Goal: Task Accomplishment & Management: Complete application form

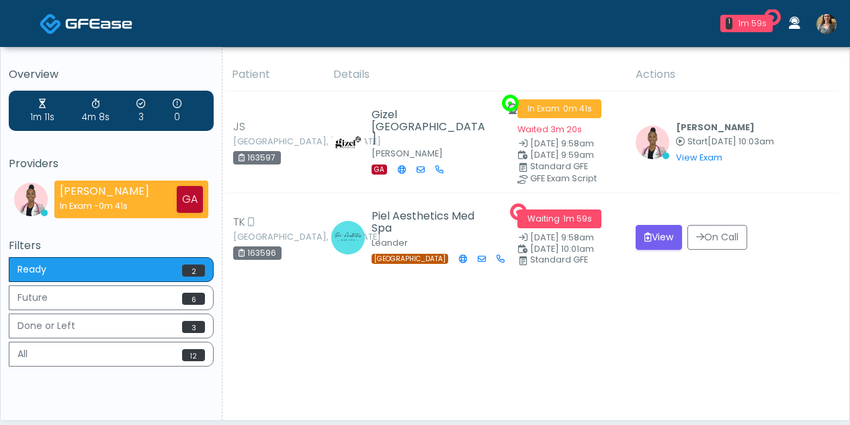
click at [834, 29] on img at bounding box center [826, 24] width 20 height 20
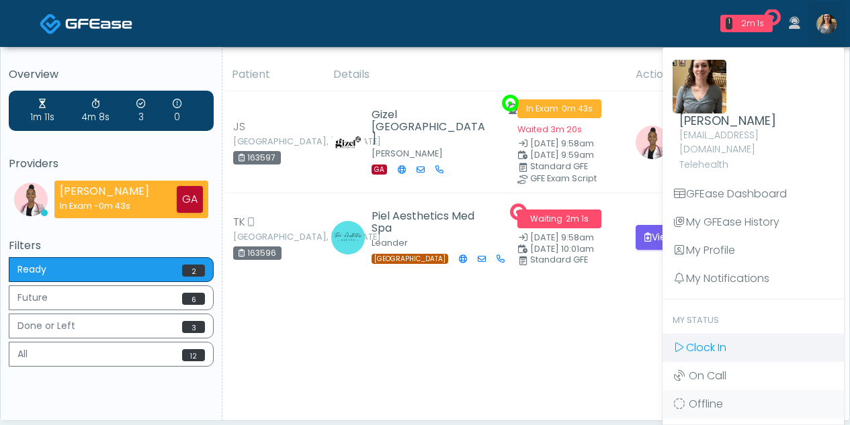
click at [704, 340] on span "Clock In" at bounding box center [706, 347] width 40 height 15
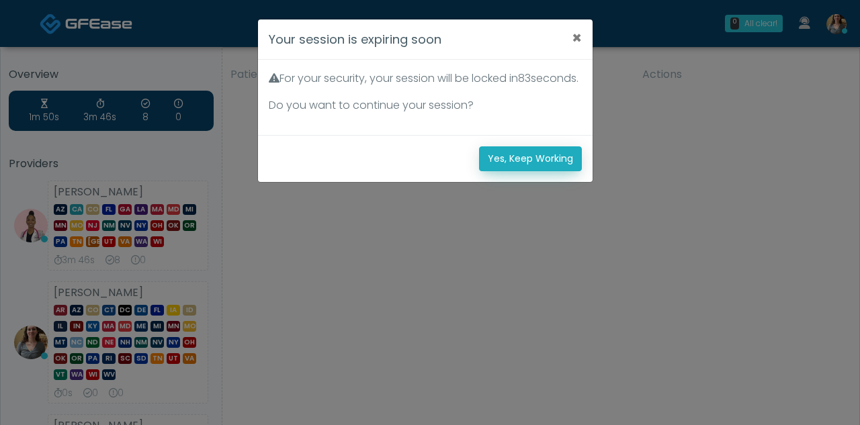
click at [538, 168] on button "Yes, Keep Working" at bounding box center [530, 158] width 103 height 25
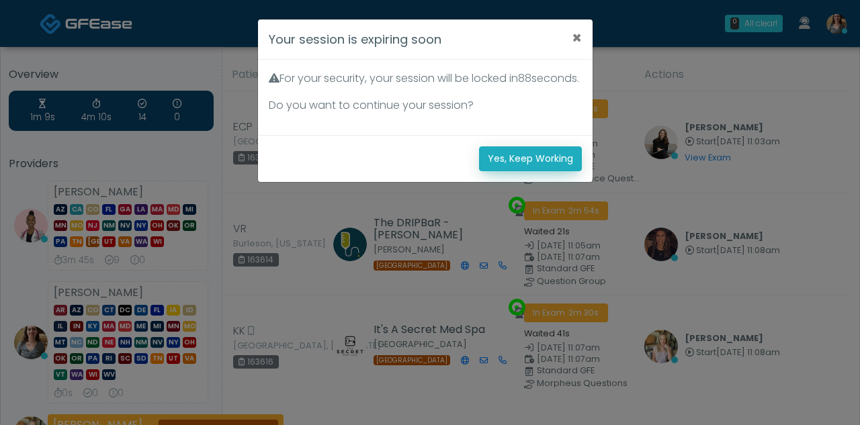
click at [550, 171] on button "Yes, Keep Working" at bounding box center [530, 158] width 103 height 25
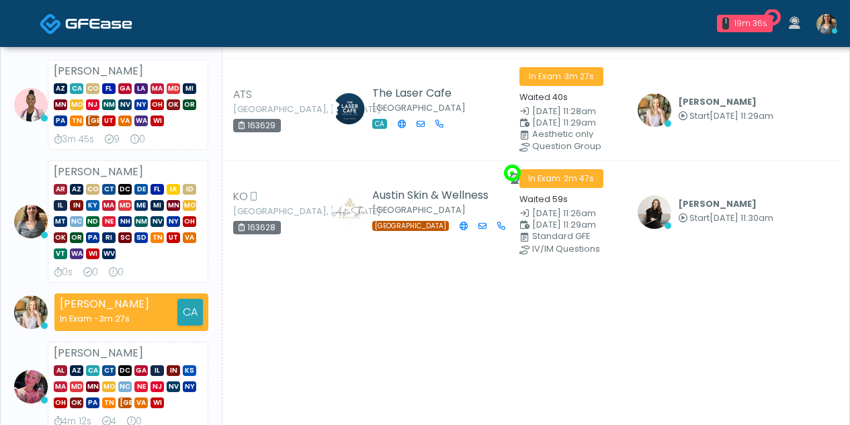
scroll to position [111, 0]
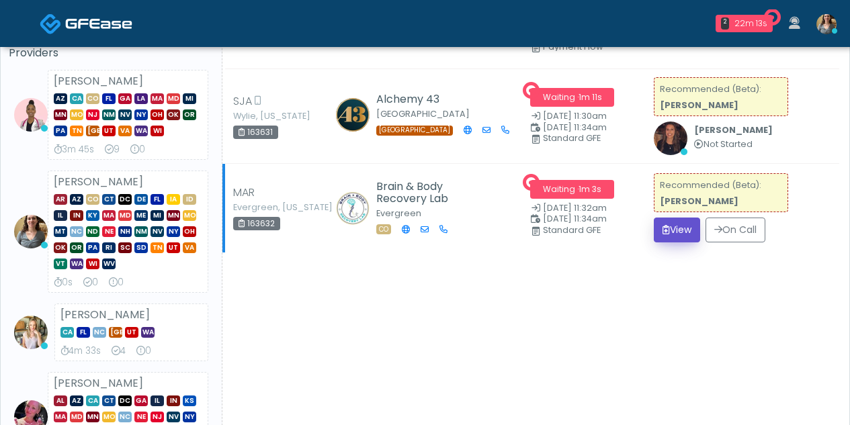
click at [678, 229] on button "View" at bounding box center [677, 230] width 46 height 25
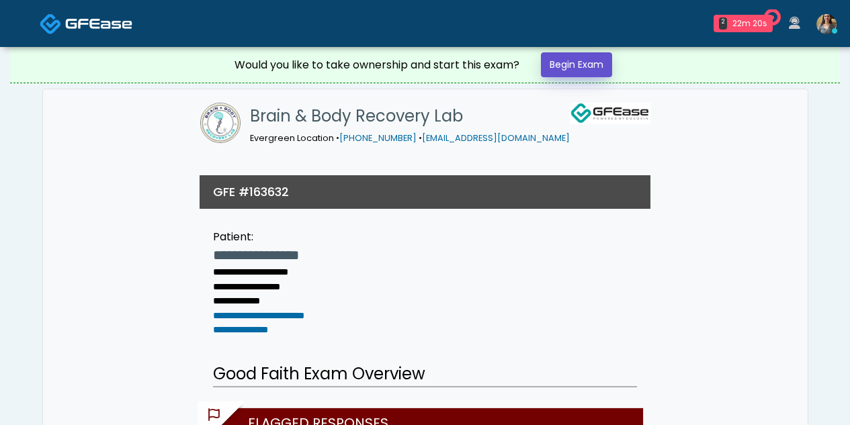
click at [579, 60] on link "Begin Exam" at bounding box center [576, 64] width 71 height 25
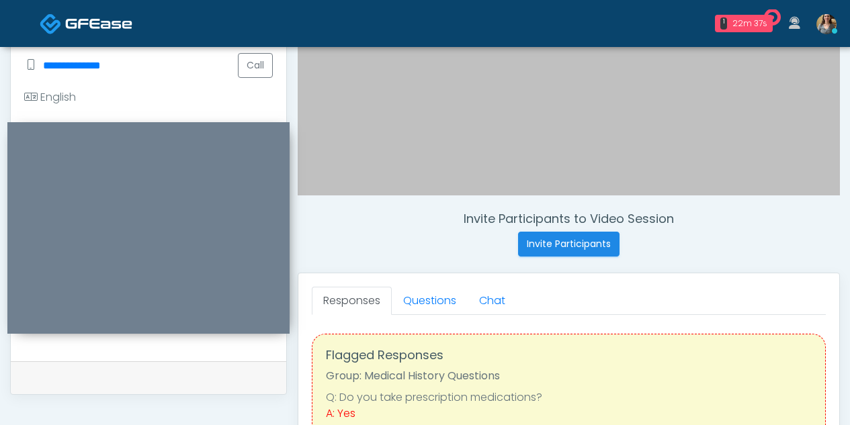
scroll to position [367, 0]
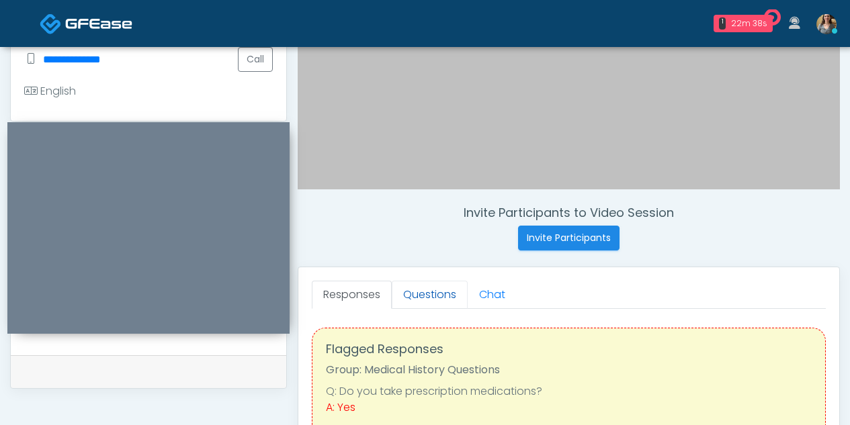
click at [428, 296] on link "Questions" at bounding box center [430, 295] width 76 height 28
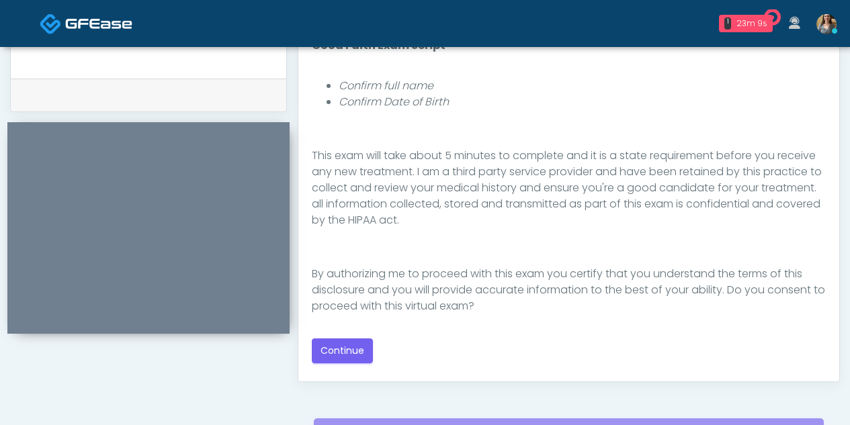
scroll to position [156, 0]
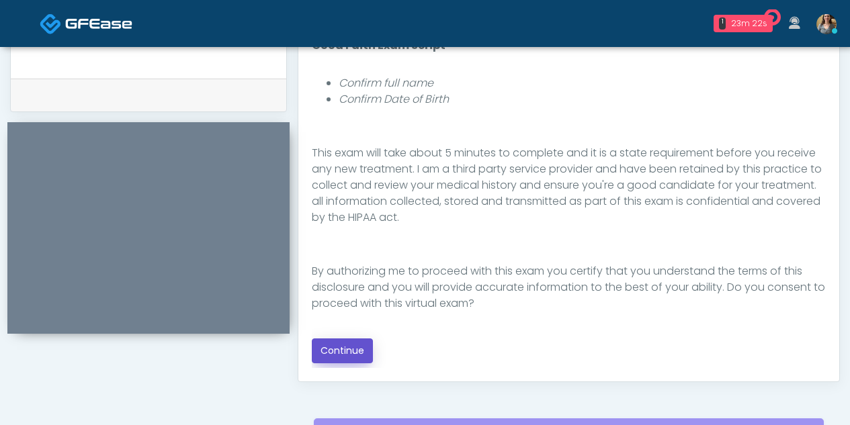
click at [346, 351] on button "Continue" at bounding box center [342, 351] width 61 height 25
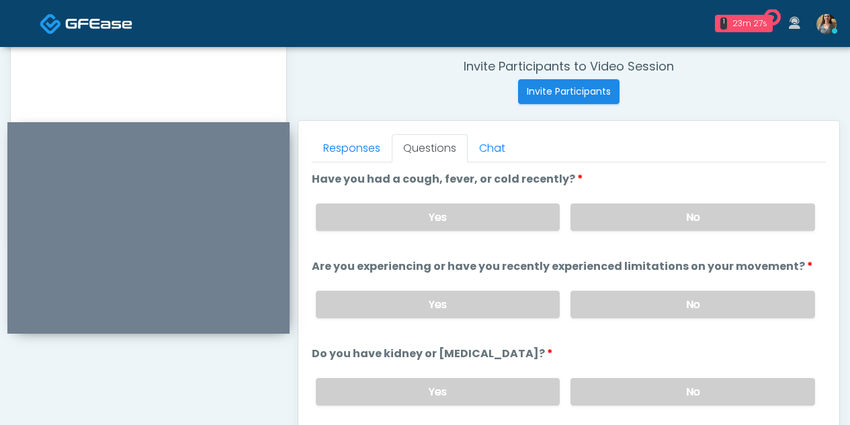
scroll to position [514, 0]
click at [643, 222] on label "No" at bounding box center [692, 217] width 245 height 28
click at [630, 306] on label "No" at bounding box center [692, 304] width 245 height 28
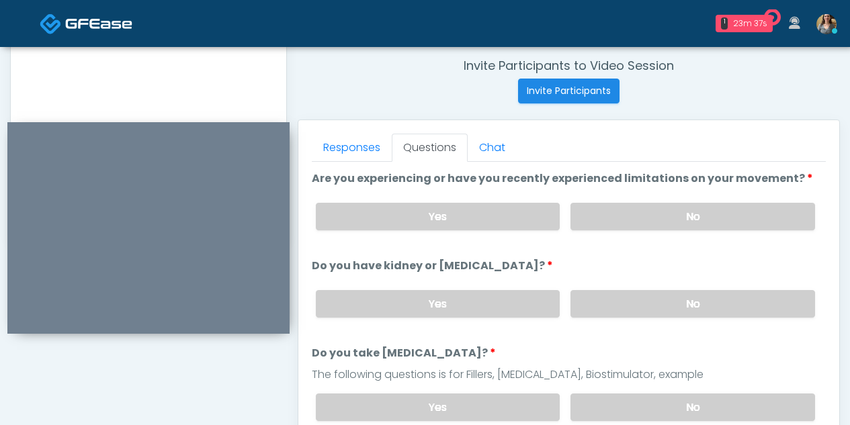
scroll to position [85, 0]
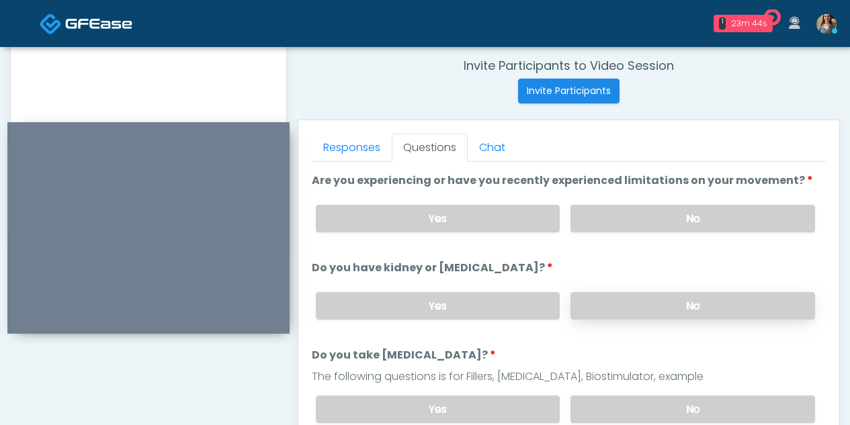
click at [643, 295] on label "No" at bounding box center [692, 306] width 245 height 28
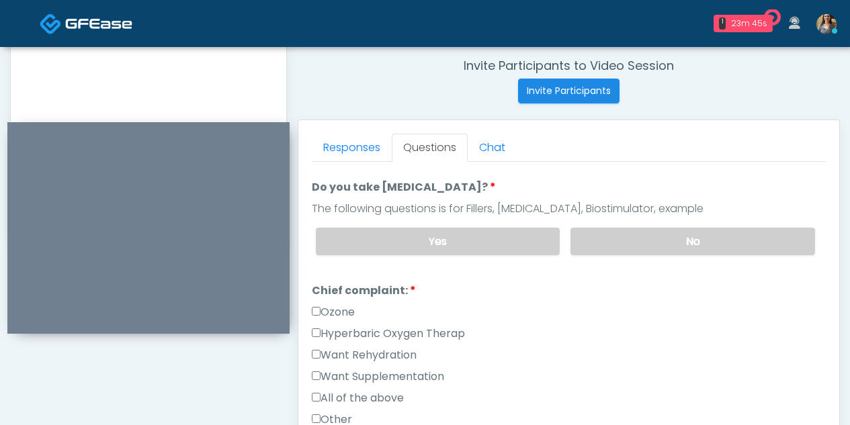
scroll to position [254, 0]
click at [680, 237] on label "No" at bounding box center [692, 241] width 245 height 28
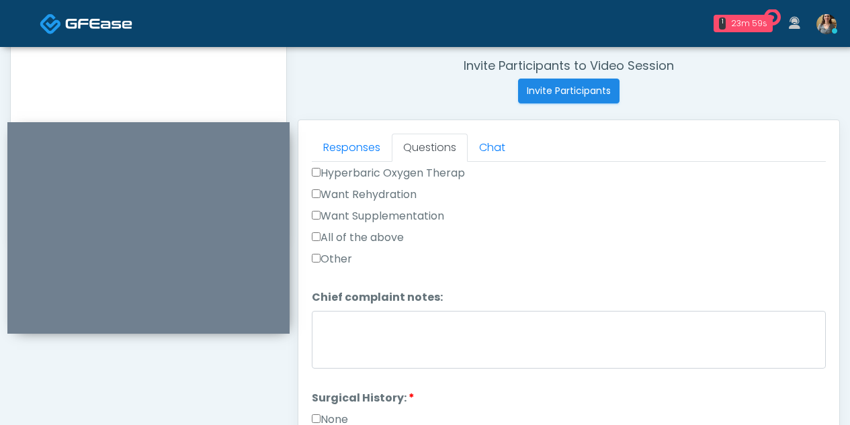
scroll to position [416, 0]
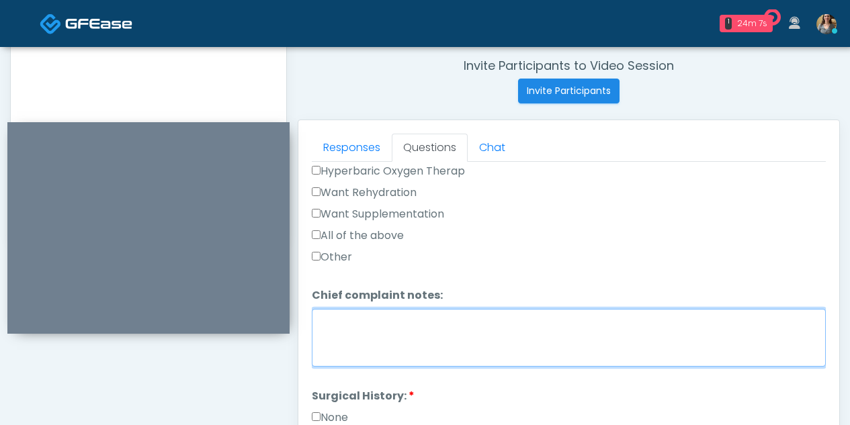
click at [433, 335] on textarea "Chief complaint notes:" at bounding box center [569, 338] width 514 height 58
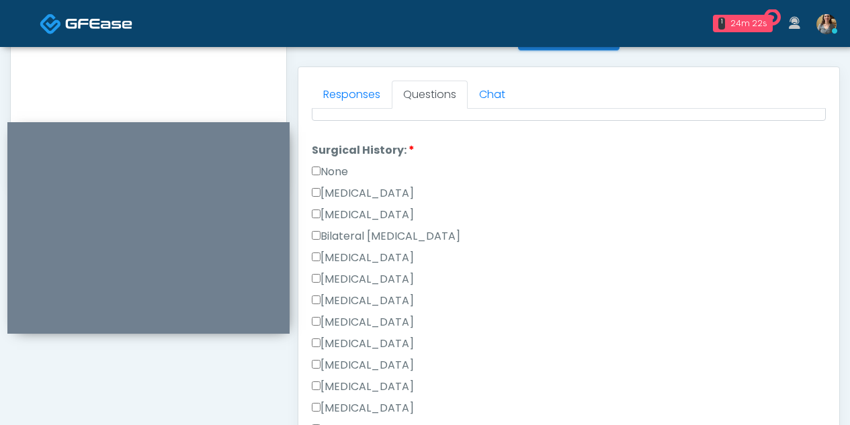
scroll to position [568, 0]
click at [322, 165] on label "None" at bounding box center [330, 171] width 36 height 16
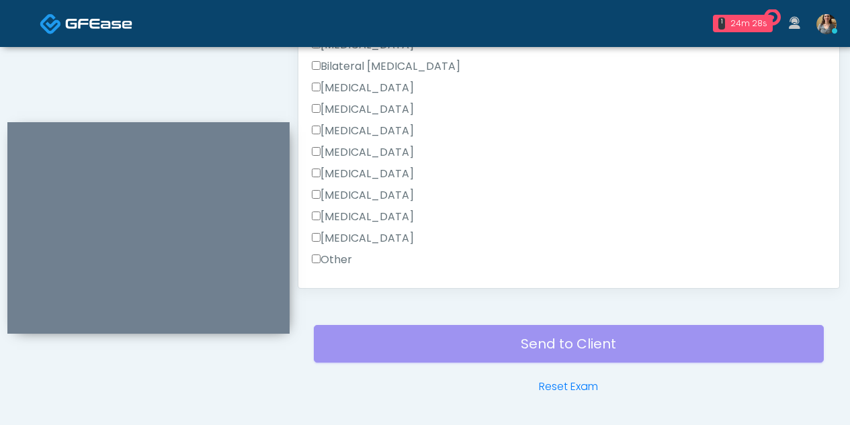
scroll to position [747, 0]
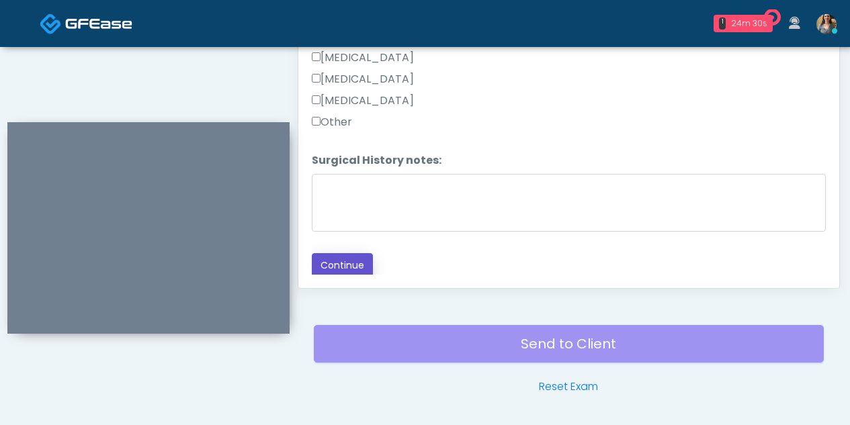
click at [339, 256] on button "Continue" at bounding box center [342, 265] width 61 height 25
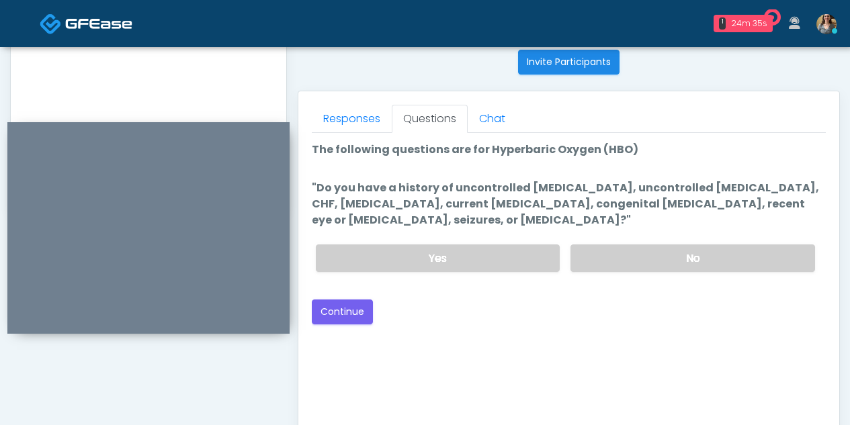
scroll to position [547, 0]
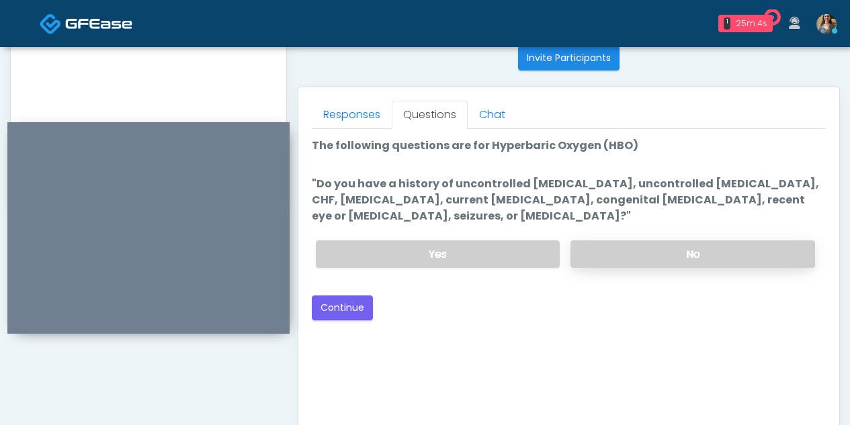
click at [638, 258] on label "No" at bounding box center [692, 255] width 245 height 28
click at [337, 305] on button "Continue" at bounding box center [342, 308] width 61 height 25
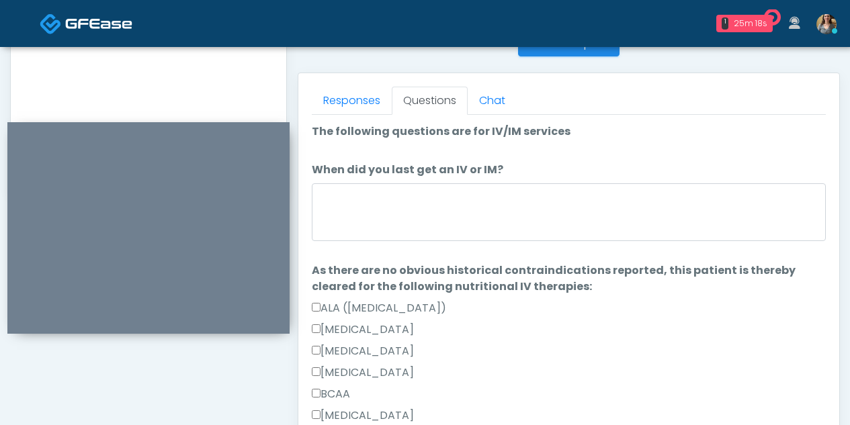
scroll to position [562, 0]
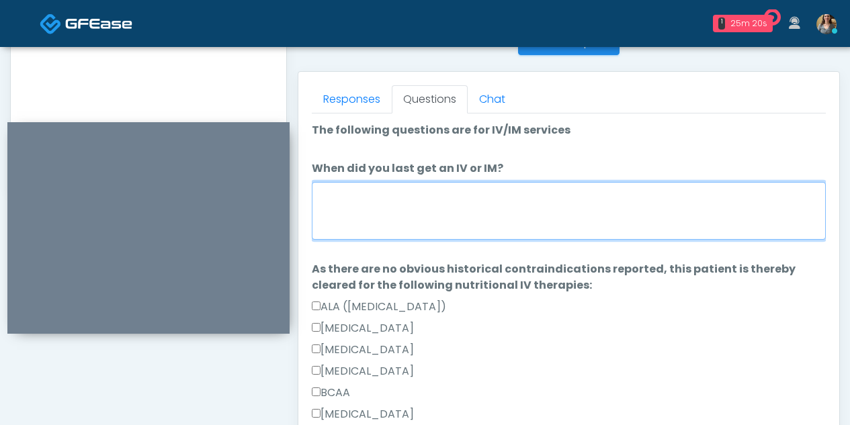
click at [419, 194] on textarea "When did you last get an IV or IM?" at bounding box center [569, 211] width 514 height 58
type textarea "**********"
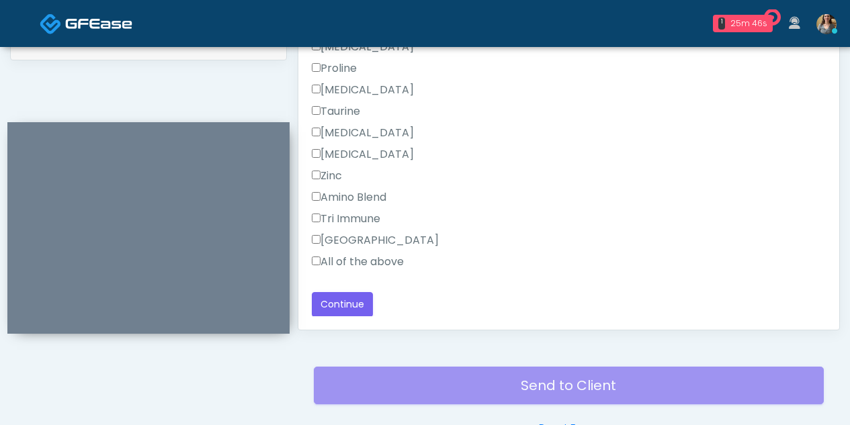
scroll to position [718, 0]
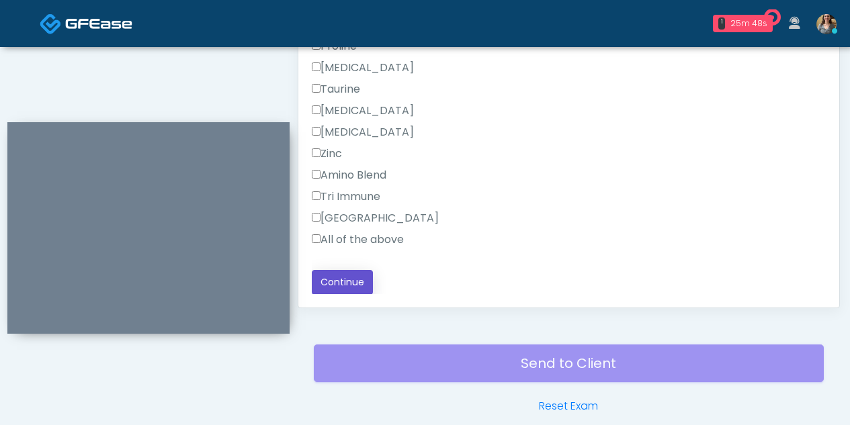
click at [341, 282] on button "Continue" at bounding box center [342, 282] width 61 height 25
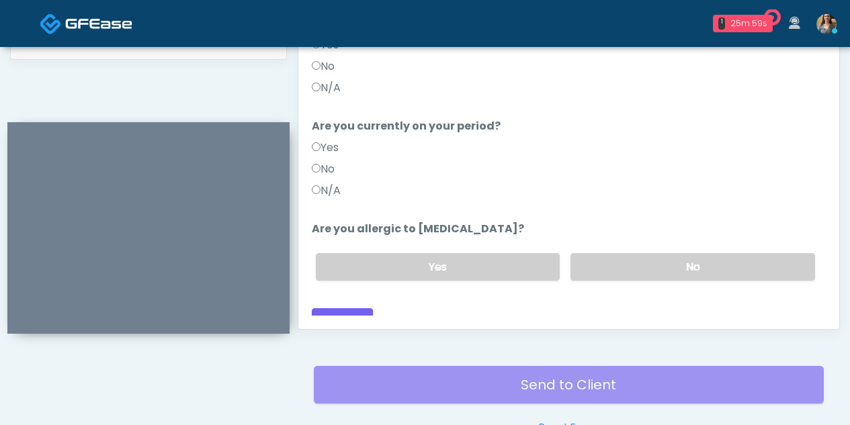
scroll to position [697, 0]
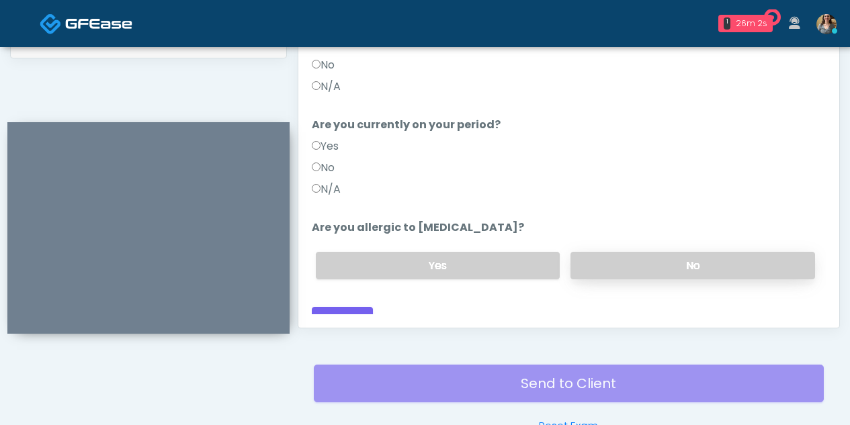
click at [649, 252] on label "No" at bounding box center [692, 266] width 245 height 28
click at [358, 307] on button "Continue" at bounding box center [342, 319] width 61 height 25
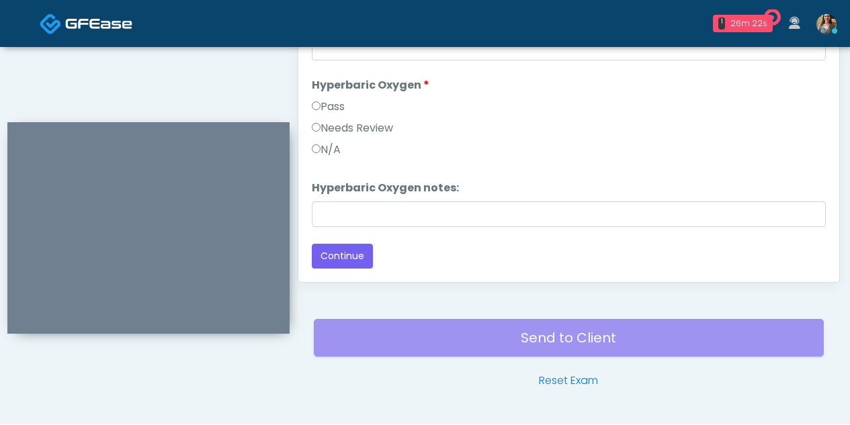
scroll to position [781, 0]
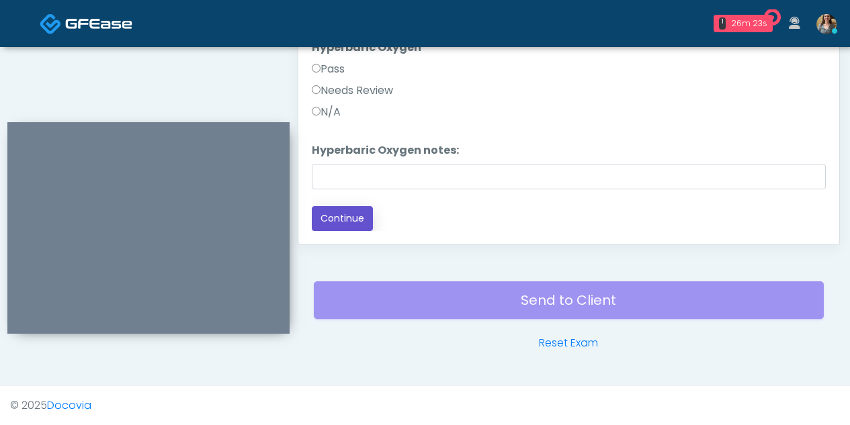
click at [355, 220] on button "Continue" at bounding box center [342, 218] width 61 height 25
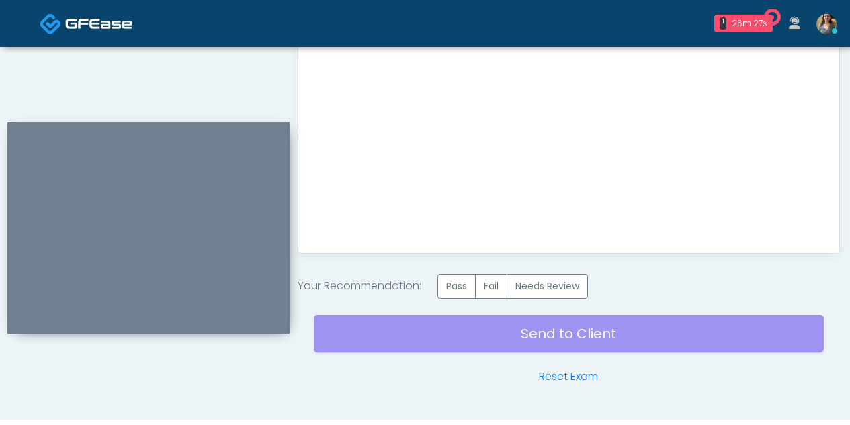
scroll to position [774, 0]
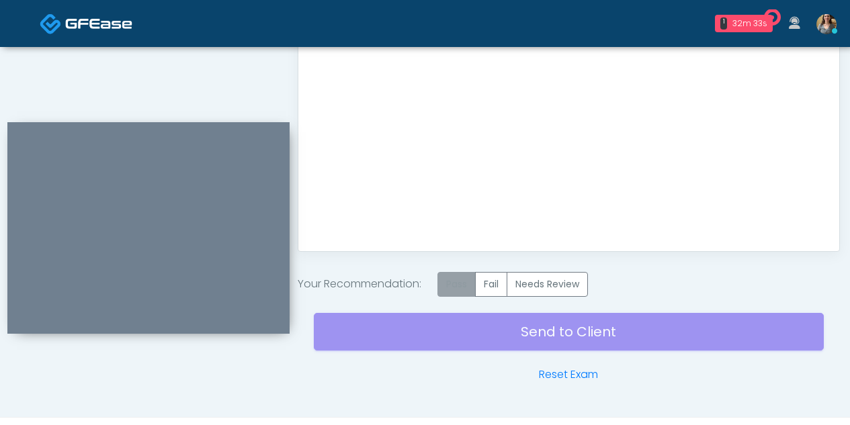
click at [460, 280] on label "Pass" at bounding box center [456, 284] width 38 height 25
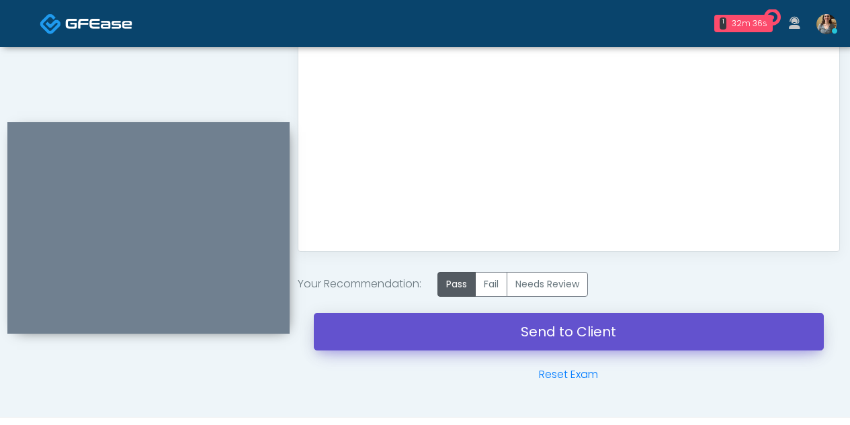
click at [587, 329] on link "Send to Client" at bounding box center [569, 332] width 510 height 38
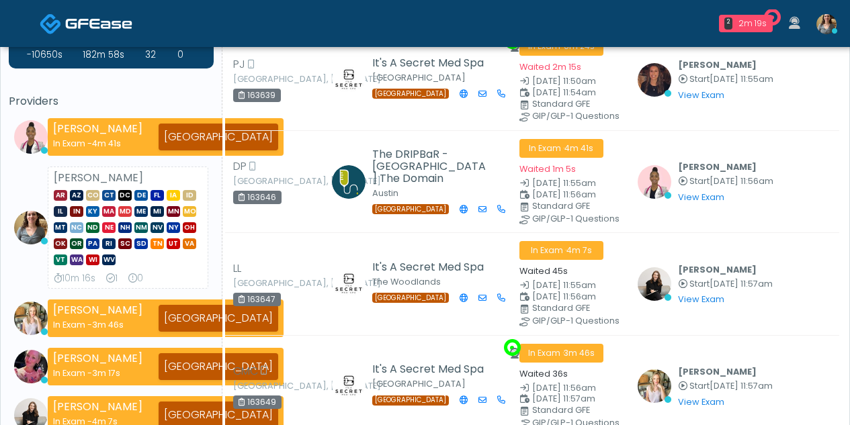
scroll to position [56, 0]
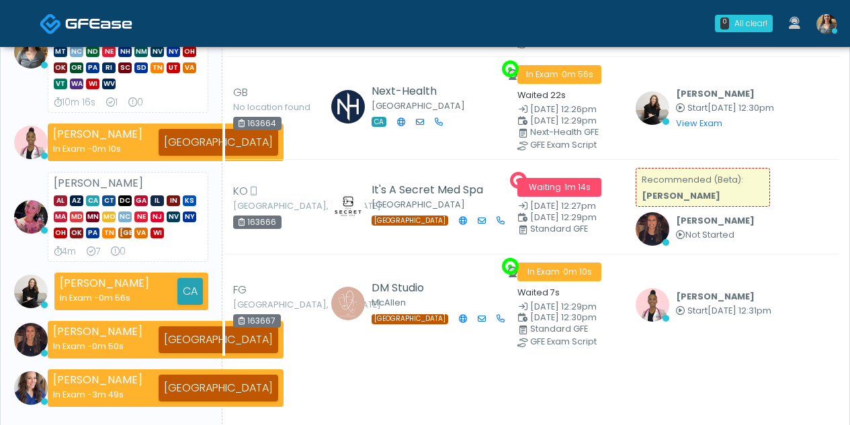
scroll to position [240, 0]
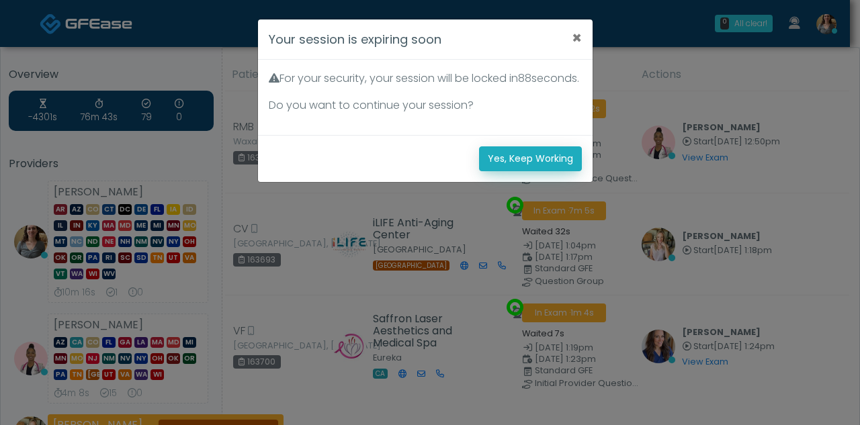
click at [519, 171] on button "Yes, Keep Working" at bounding box center [530, 158] width 103 height 25
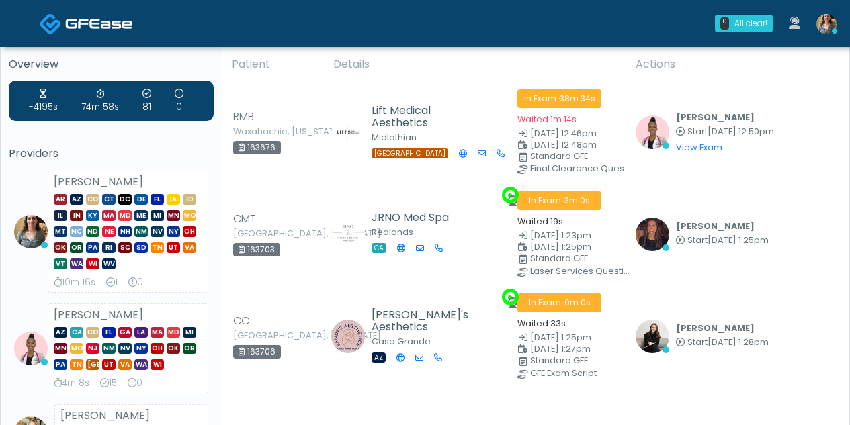
scroll to position [11, 0]
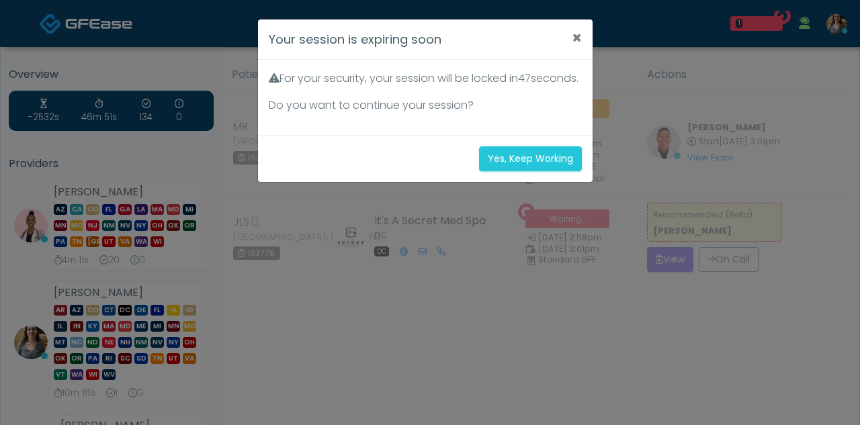
click at [516, 159] on div "Yes, Keep Working" at bounding box center [425, 158] width 335 height 47
click at [520, 171] on button "Yes, Keep Working" at bounding box center [530, 158] width 103 height 25
click at [511, 171] on button "Yes, Keep Working" at bounding box center [530, 158] width 103 height 25
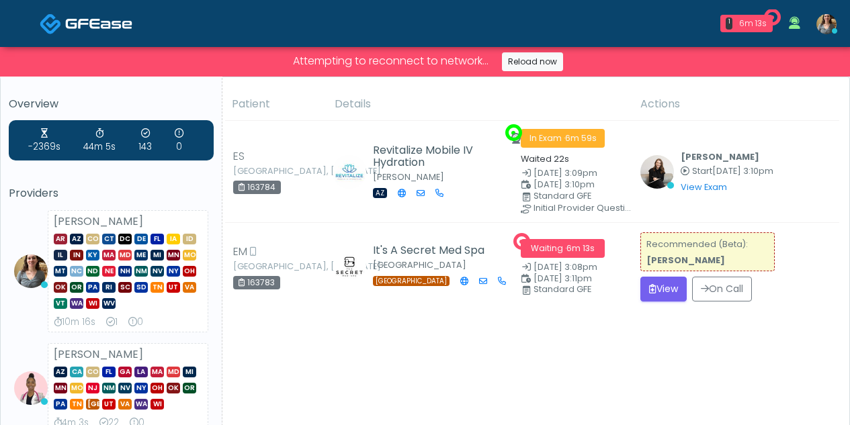
click at [530, 88] on th "Details" at bounding box center [480, 104] width 306 height 33
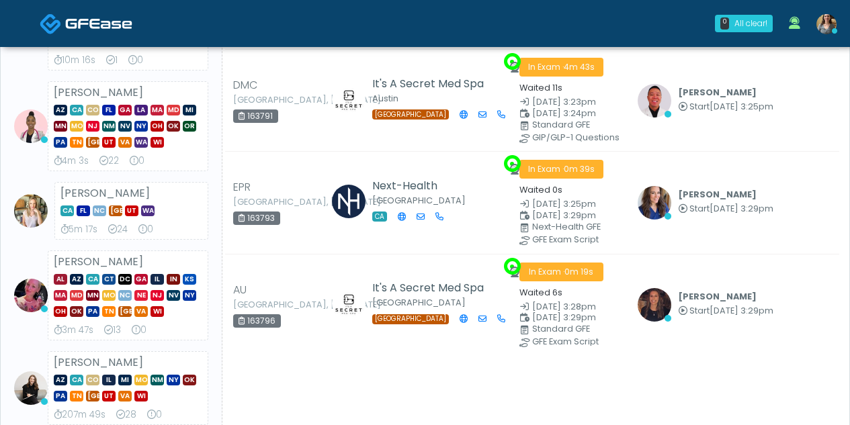
scroll to position [235, 0]
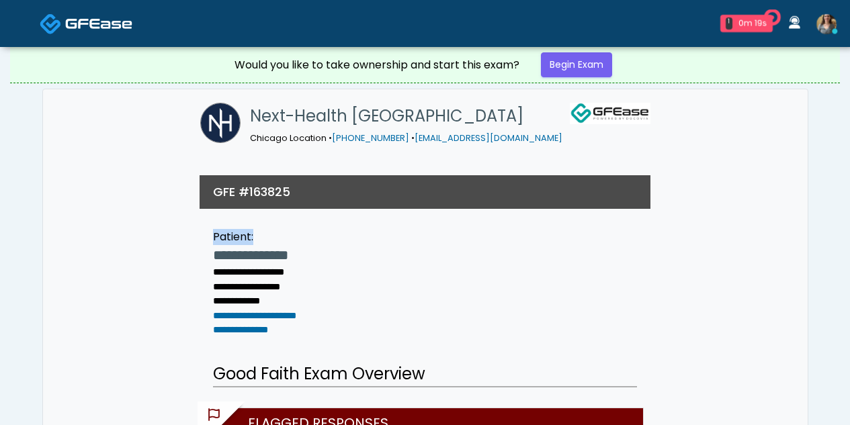
click at [567, 67] on link "Begin Exam" at bounding box center [576, 64] width 71 height 25
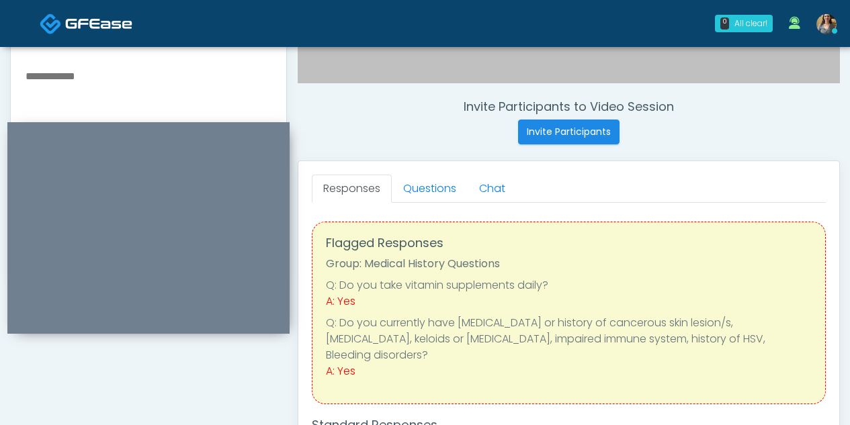
scroll to position [445, 0]
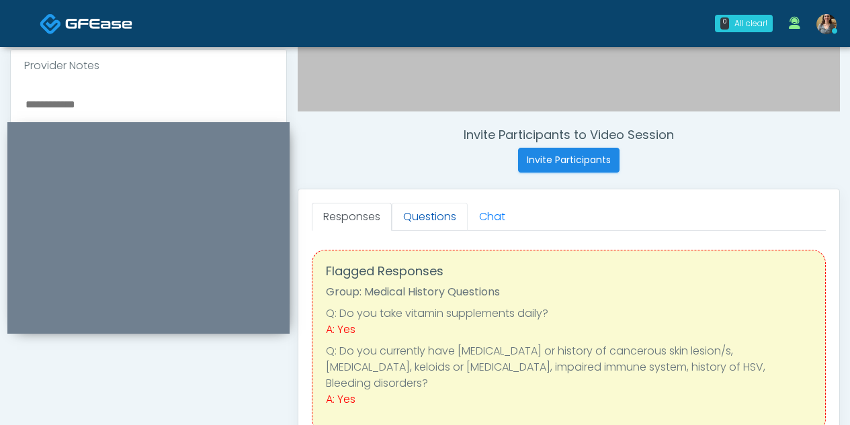
click at [431, 213] on link "Questions" at bounding box center [430, 217] width 76 height 28
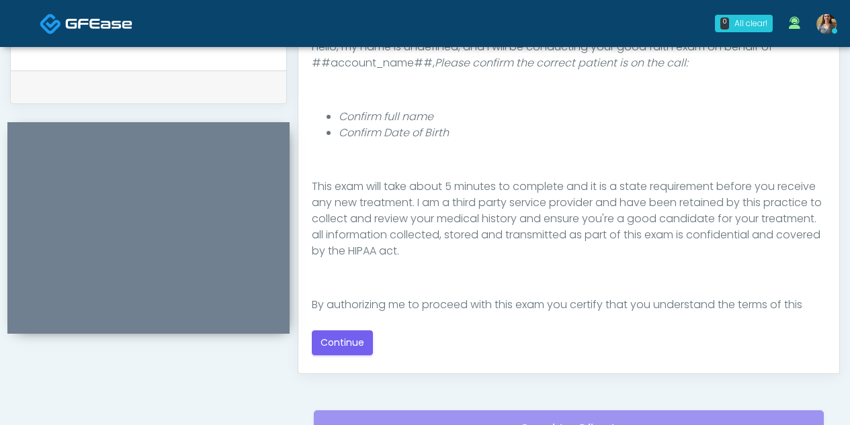
scroll to position [156, 0]
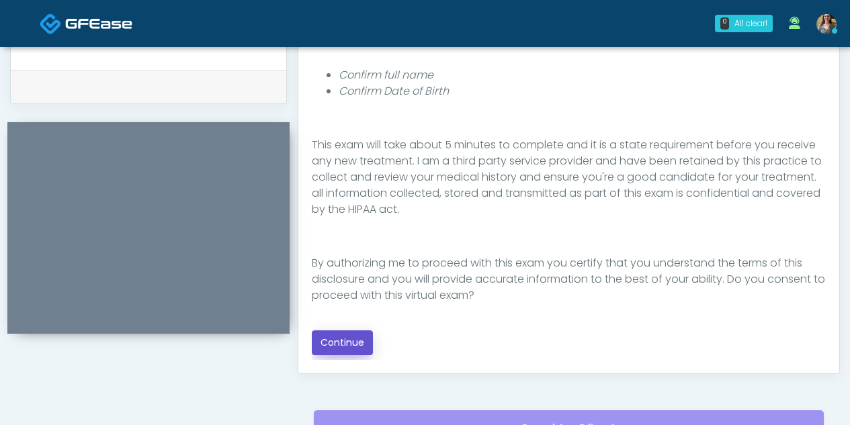
click at [343, 341] on button "Continue" at bounding box center [342, 343] width 61 height 25
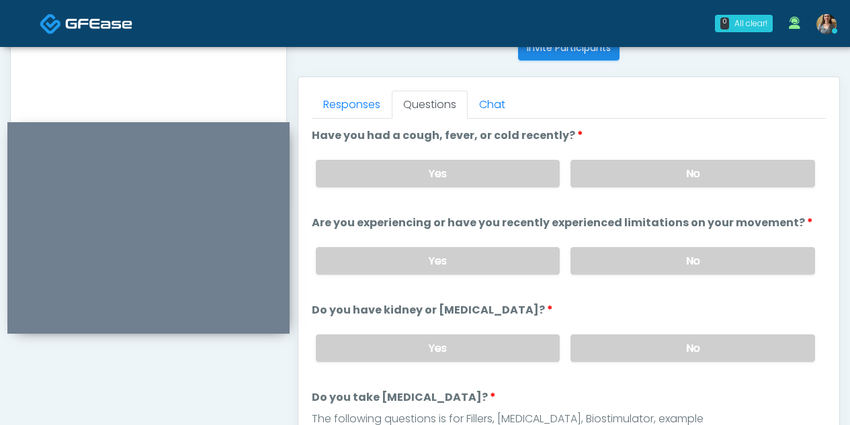
scroll to position [558, 0]
click at [467, 163] on label "Yes" at bounding box center [438, 173] width 245 height 28
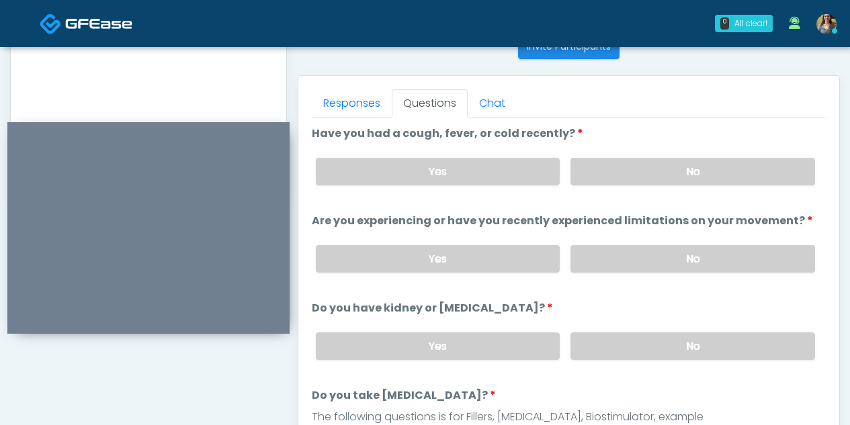
scroll to position [0, 0]
click at [691, 253] on label "No" at bounding box center [692, 260] width 245 height 28
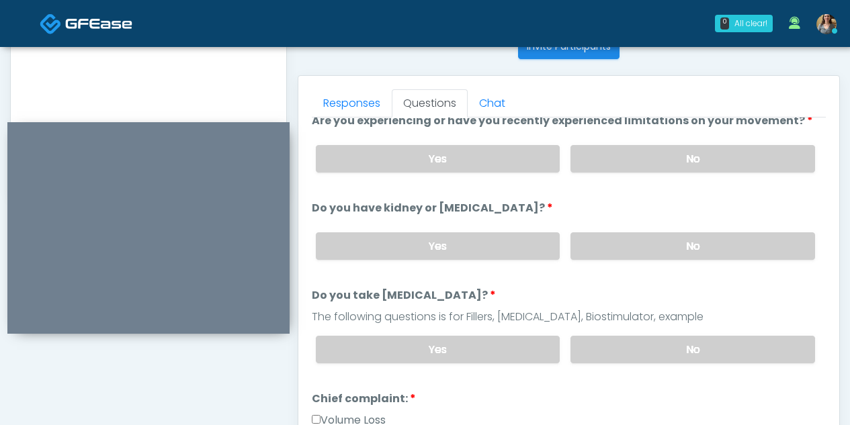
scroll to position [102, 0]
click at [643, 237] on label "No" at bounding box center [692, 245] width 245 height 28
click at [667, 339] on label "No" at bounding box center [692, 349] width 245 height 28
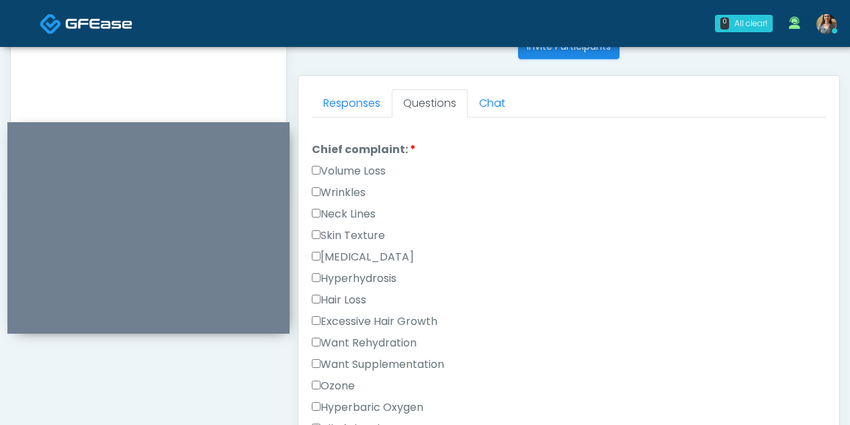
scroll to position [353, 0]
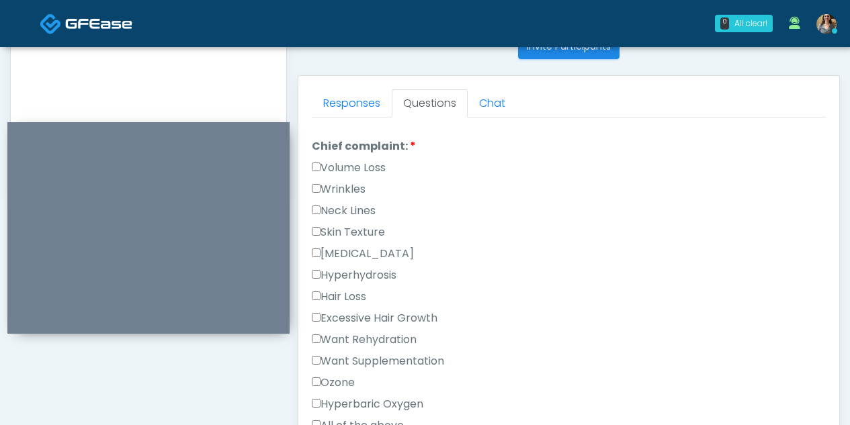
click at [316, 181] on label "Wrinkles" at bounding box center [339, 189] width 54 height 16
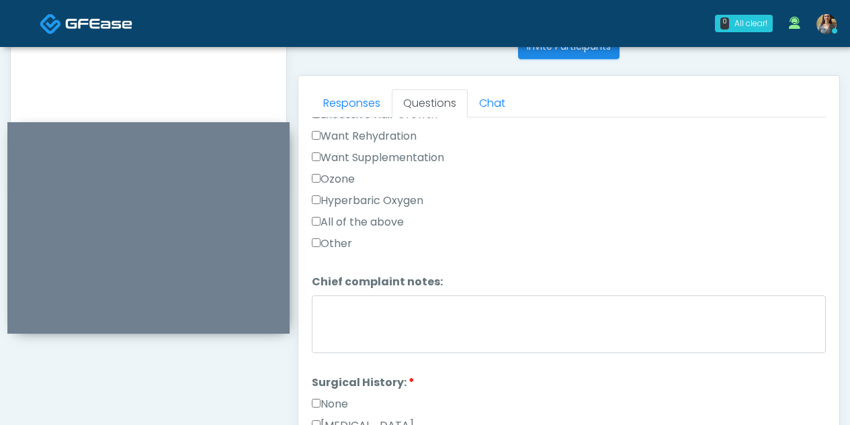
scroll to position [558, 0]
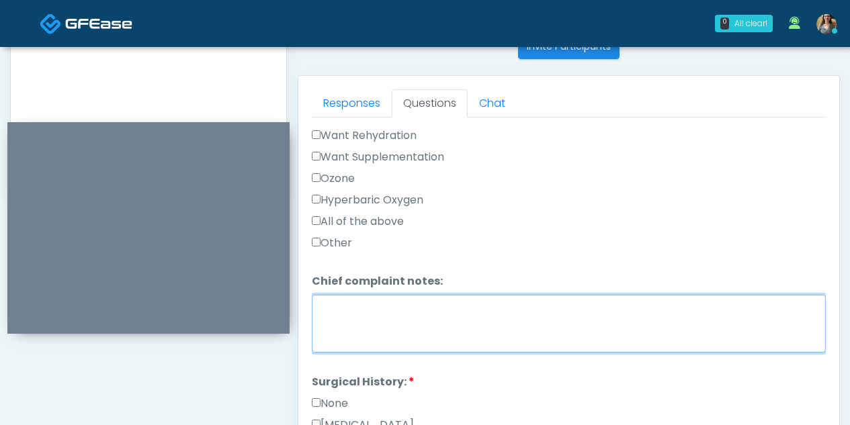
click at [591, 314] on textarea "Chief complaint notes:" at bounding box center [569, 324] width 514 height 58
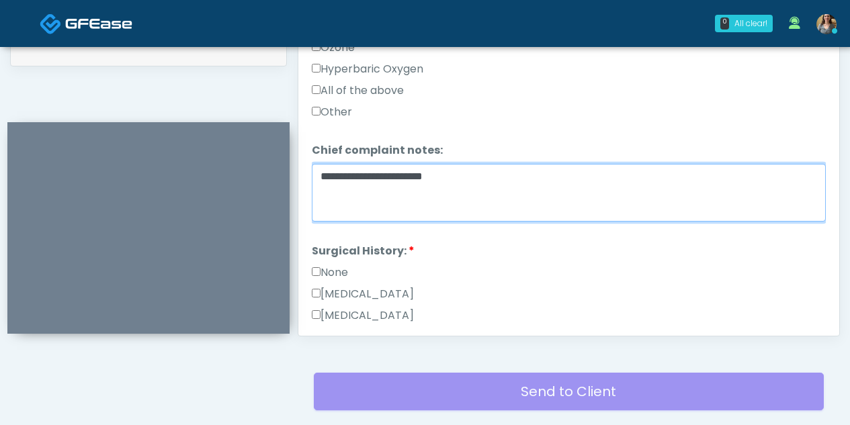
scroll to position [694, 0]
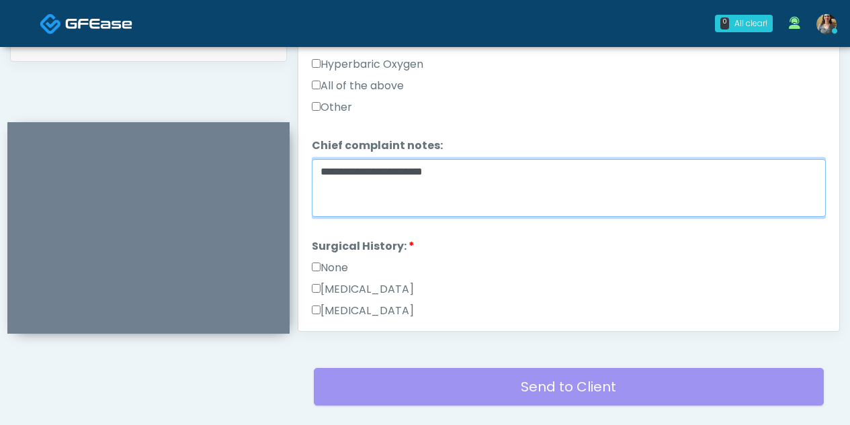
type textarea "**********"
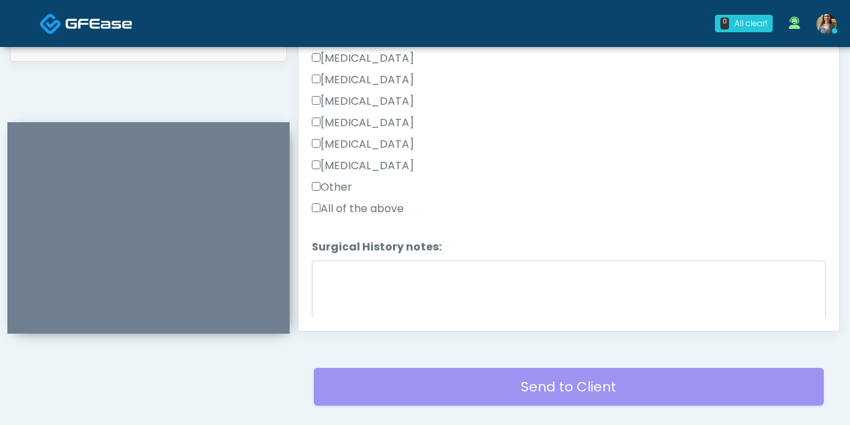
scroll to position [940, 0]
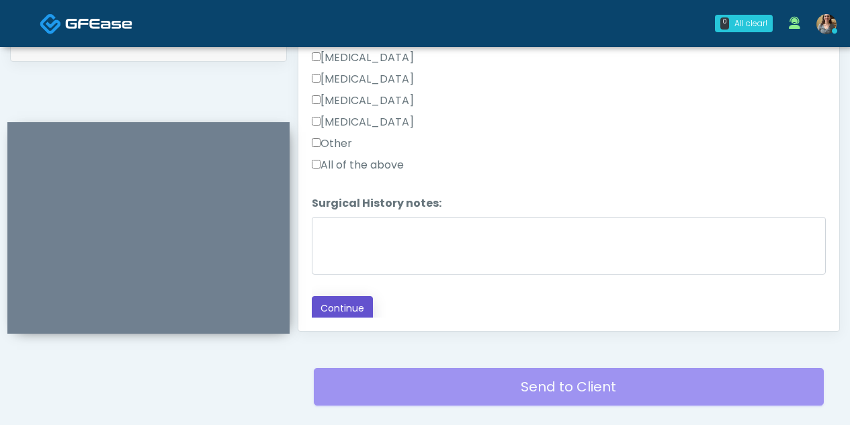
click at [356, 307] on button "Continue" at bounding box center [342, 308] width 61 height 25
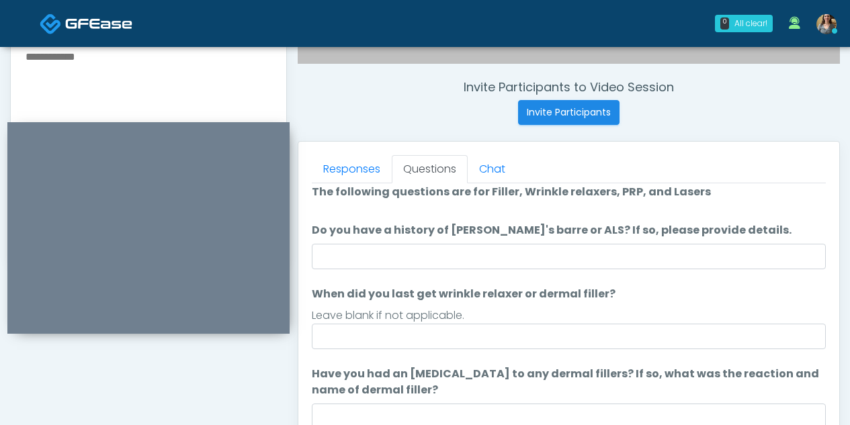
scroll to position [0, 0]
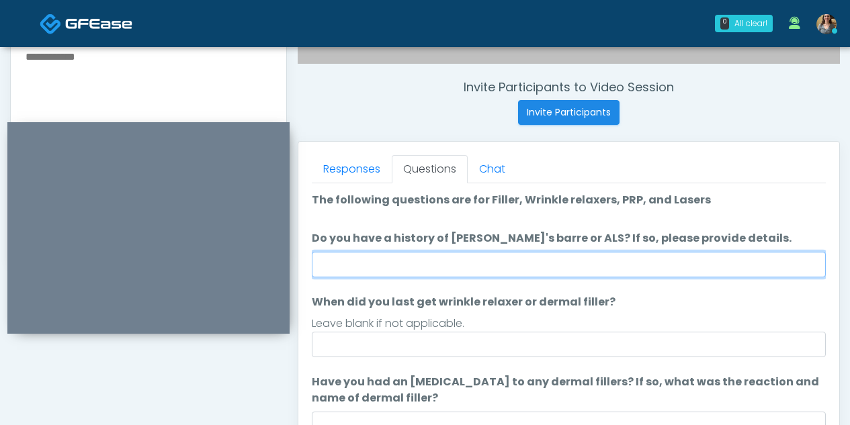
click at [446, 265] on input "Do you have a history of Guillain's barre or ALS? If so, please provide details." at bounding box center [569, 265] width 514 height 26
click at [458, 266] on input "Do you have a history of Guillain's barre or ALS? If so, please provide details." at bounding box center [569, 265] width 514 height 26
type input "**"
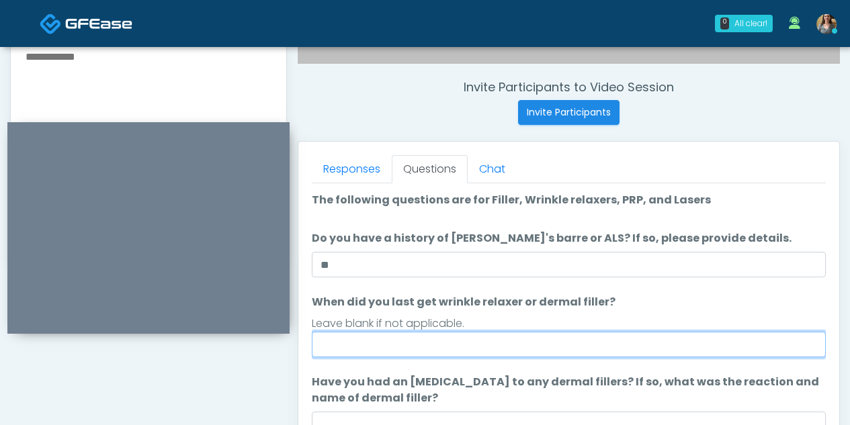
click at [451, 344] on input "When did you last get wrinkle relaxer or dermal filler?" at bounding box center [569, 345] width 514 height 26
type input "**********"
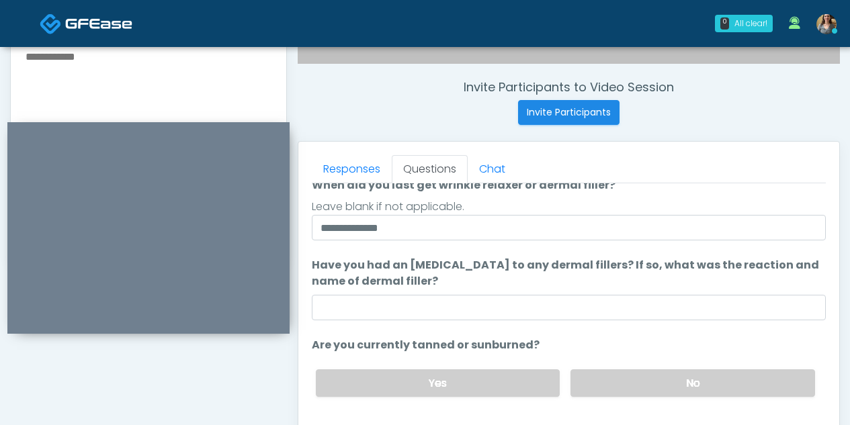
scroll to position [126, 0]
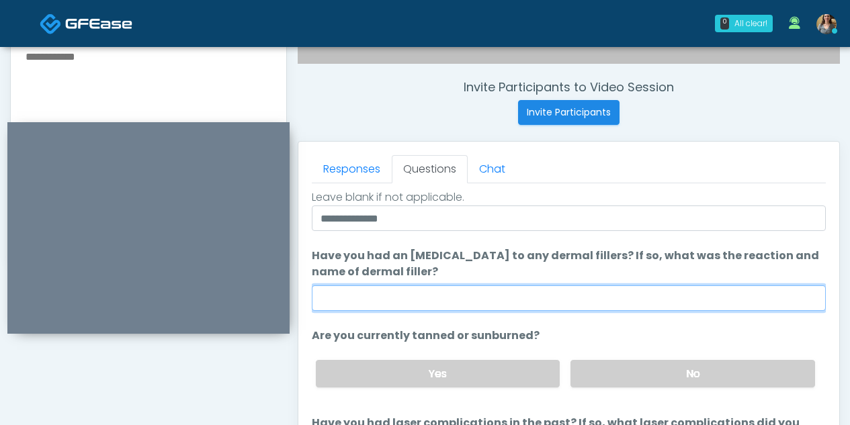
click at [421, 300] on input "Have you had an allergic response to any dermal fillers? If so, what was the re…" at bounding box center [569, 299] width 514 height 26
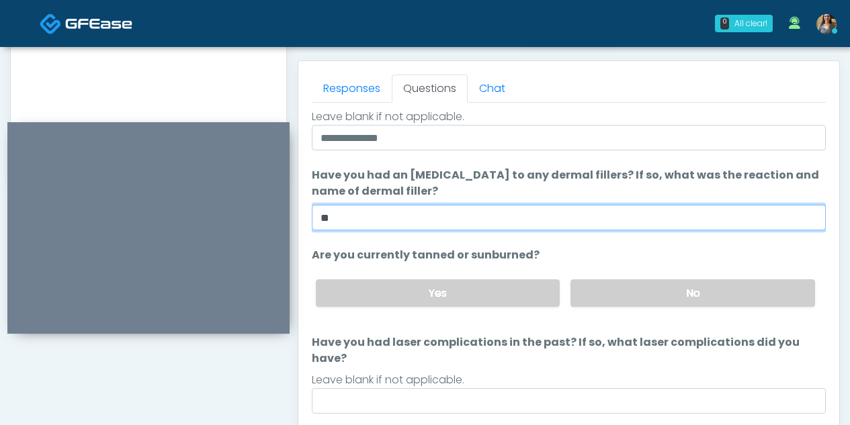
scroll to position [577, 0]
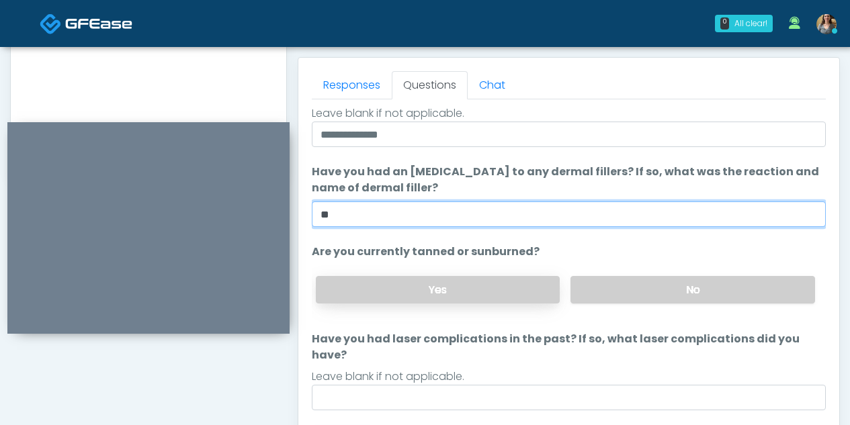
type input "**"
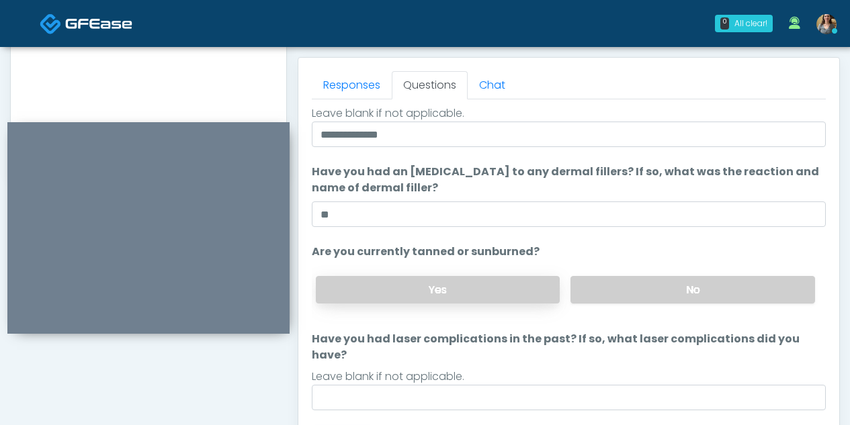
click at [459, 284] on label "Yes" at bounding box center [438, 290] width 245 height 28
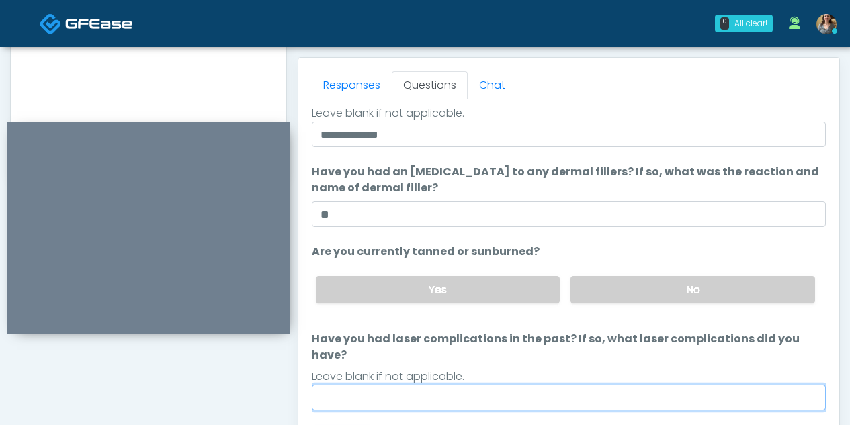
click at [366, 385] on input "Have you had laser complications in the past? If so, what laser complications d…" at bounding box center [569, 398] width 514 height 26
type input "*"
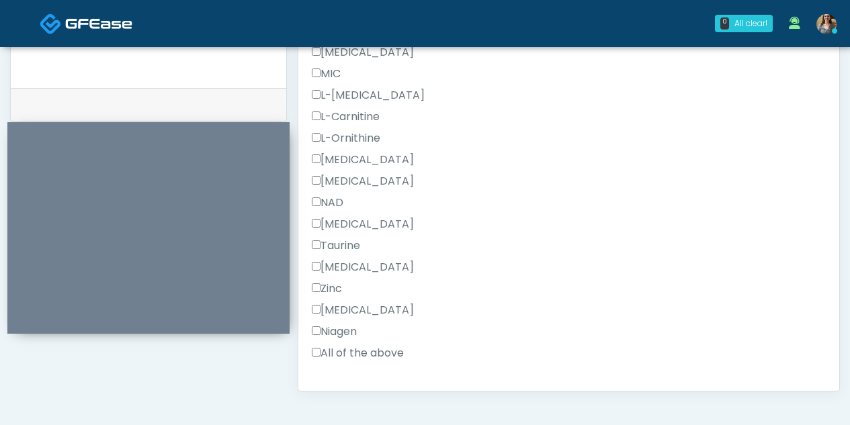
scroll to position [789, 0]
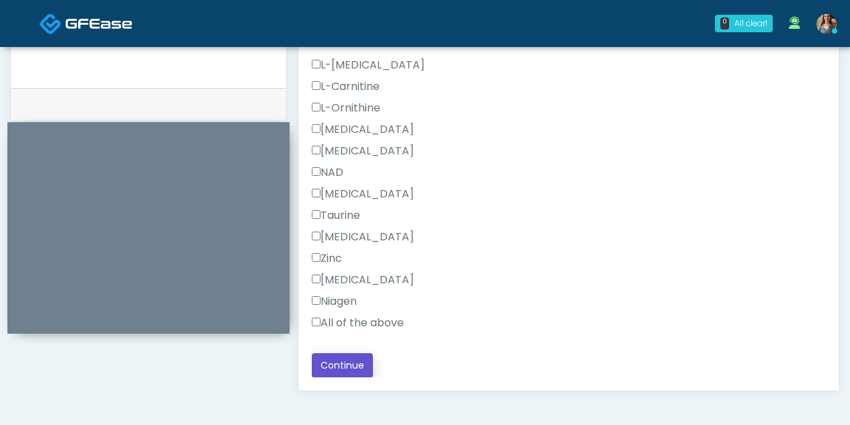
click at [339, 367] on button "Continue" at bounding box center [342, 365] width 61 height 25
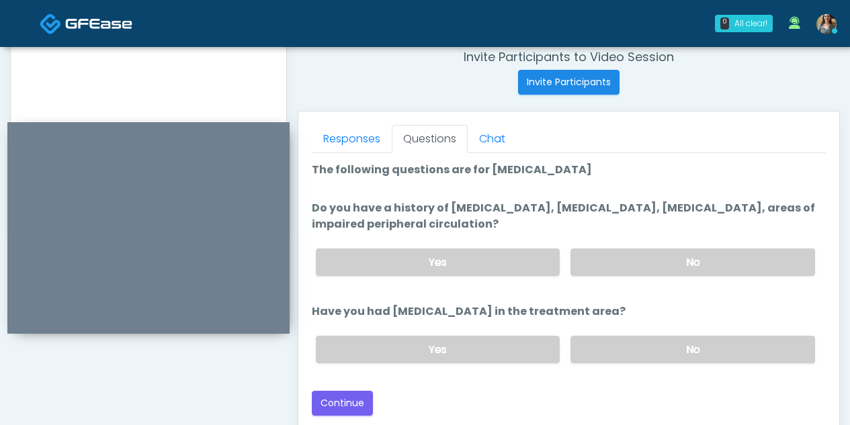
scroll to position [523, 0]
click at [675, 261] on label "No" at bounding box center [692, 262] width 245 height 28
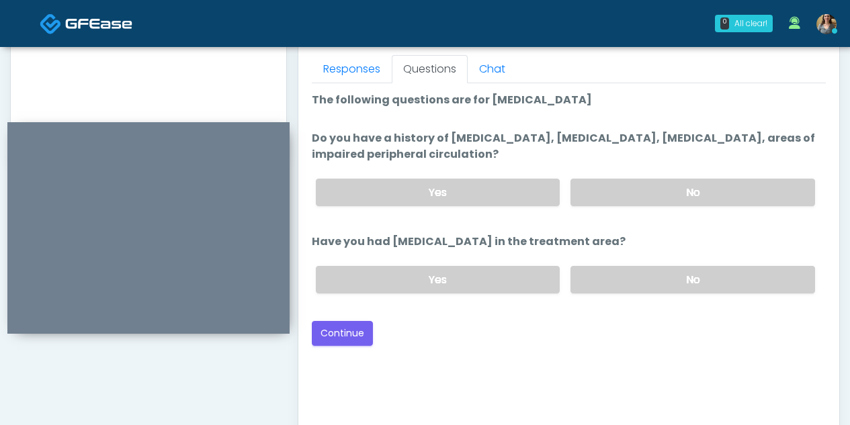
scroll to position [603, 0]
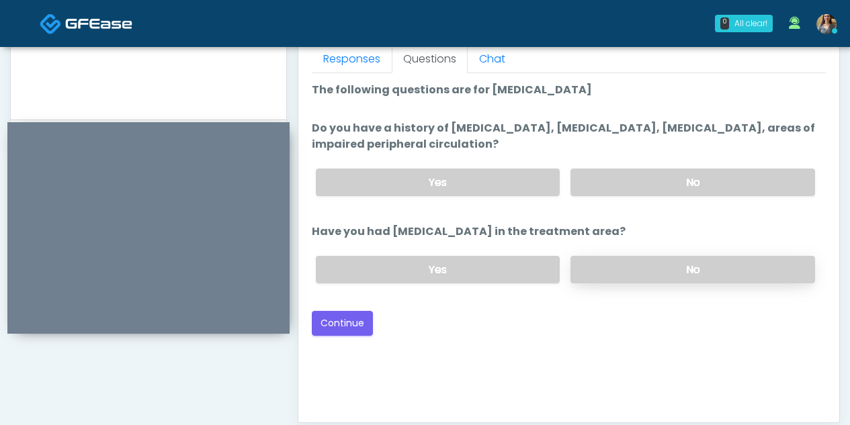
click at [724, 276] on label "No" at bounding box center [692, 270] width 245 height 28
click at [437, 271] on label "Yes" at bounding box center [438, 270] width 245 height 28
click at [335, 327] on button "Continue" at bounding box center [342, 323] width 61 height 25
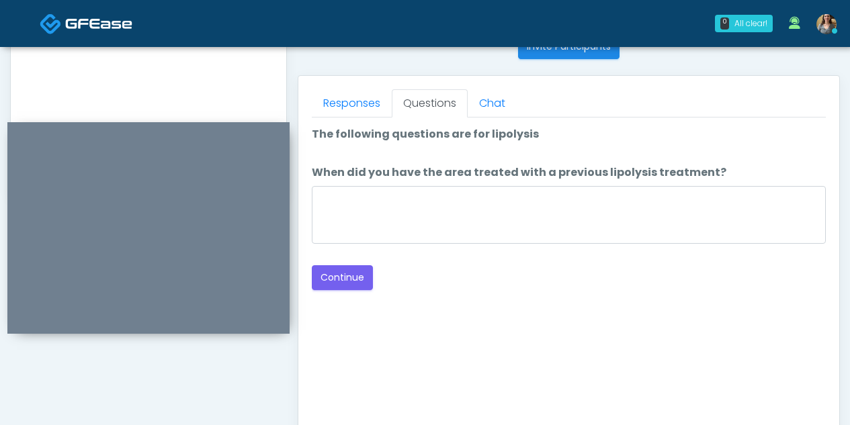
scroll to position [557, 0]
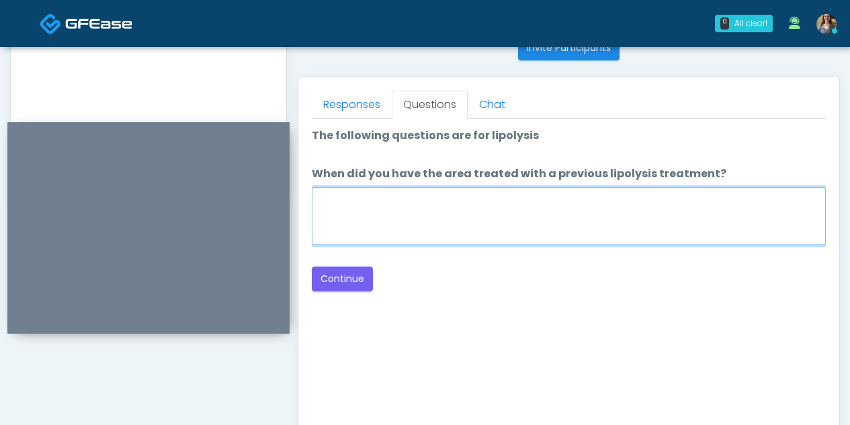
click at [535, 226] on textarea "When did you have the area treated with a previous lipolysis treatment?" at bounding box center [569, 216] width 514 height 58
type textarea "**"
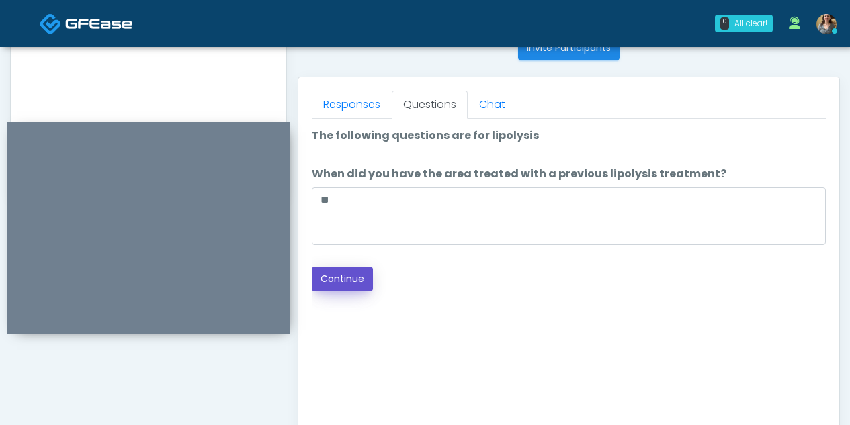
click at [357, 278] on button "Continue" at bounding box center [342, 279] width 61 height 25
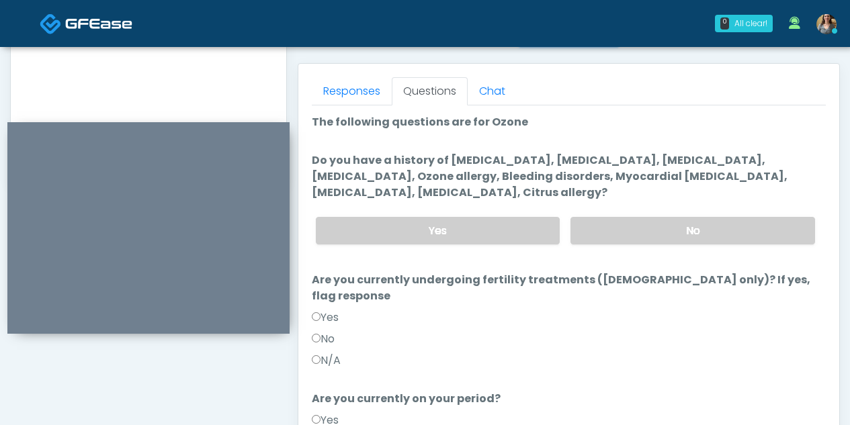
scroll to position [573, 0]
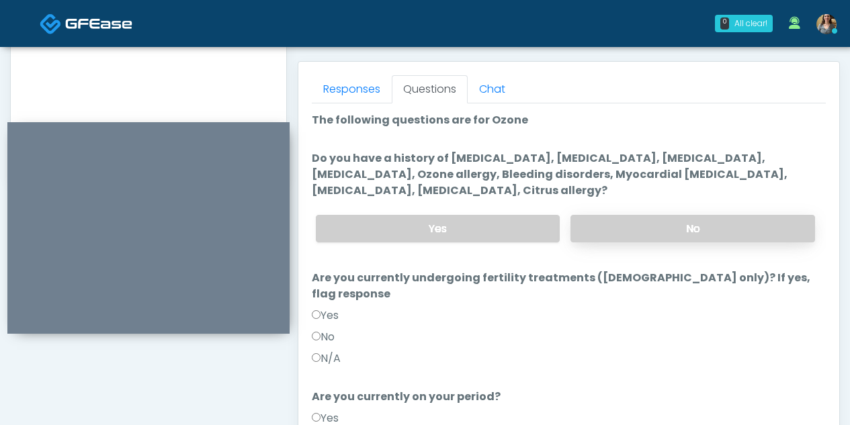
click at [637, 224] on label "No" at bounding box center [692, 229] width 245 height 28
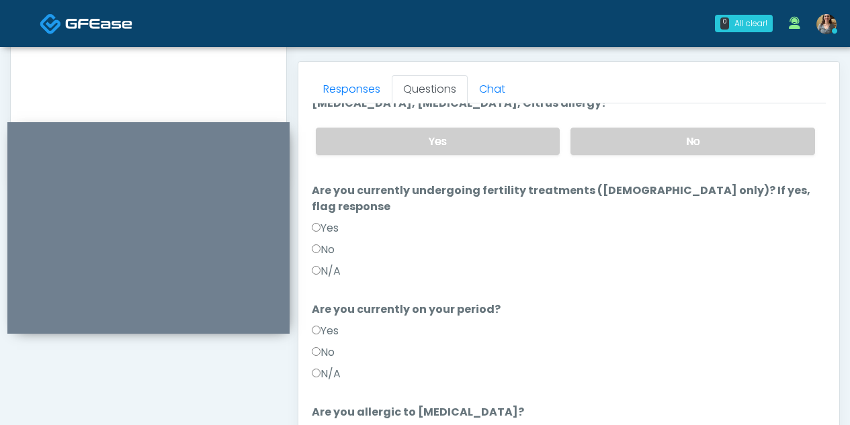
scroll to position [147, 0]
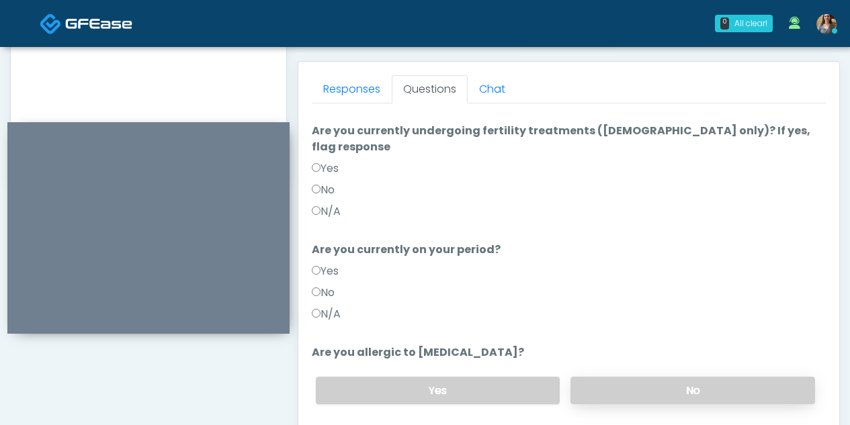
click at [641, 377] on label "No" at bounding box center [692, 391] width 245 height 28
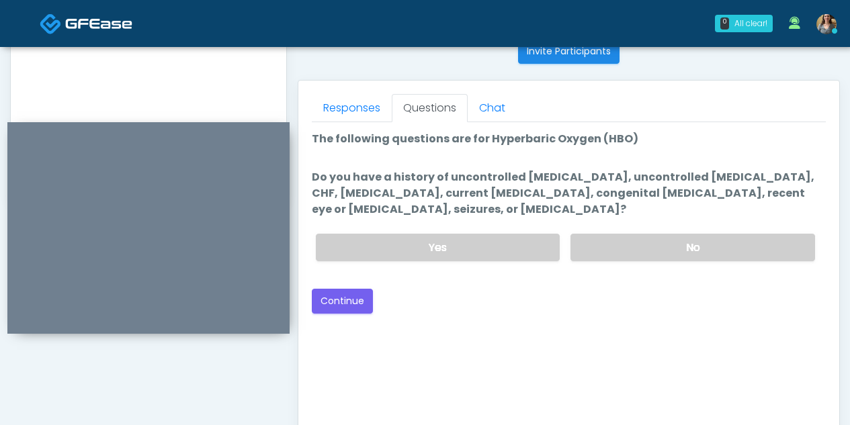
scroll to position [550, 0]
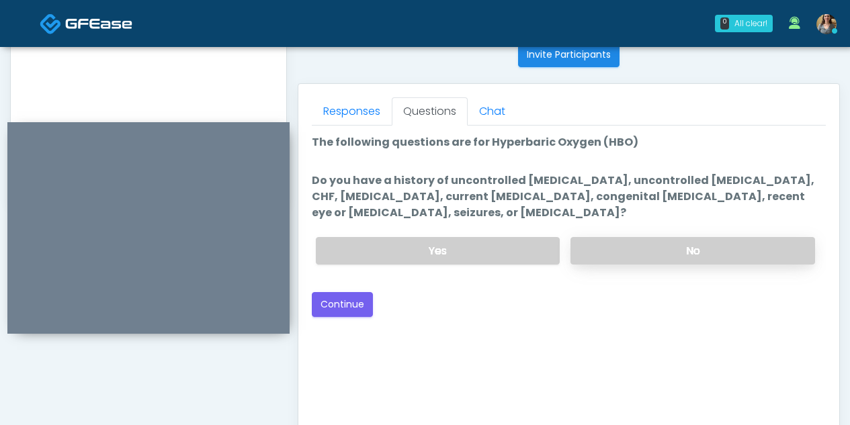
click at [645, 261] on label "No" at bounding box center [692, 251] width 245 height 28
click at [347, 302] on button "Continue" at bounding box center [342, 304] width 61 height 25
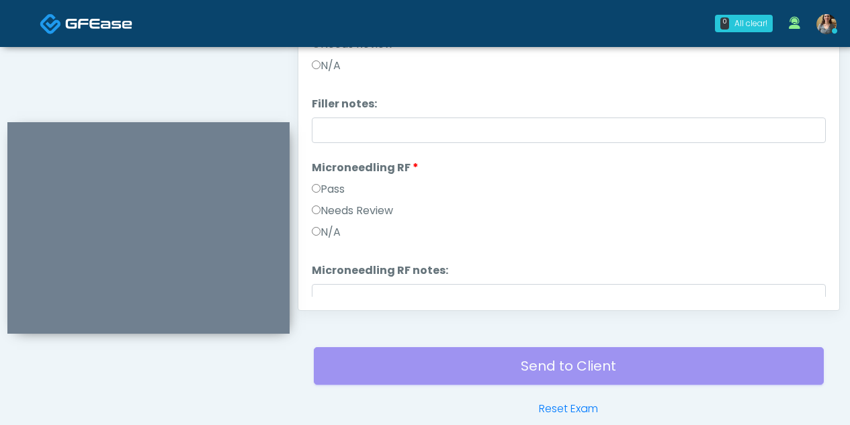
scroll to position [188, 0]
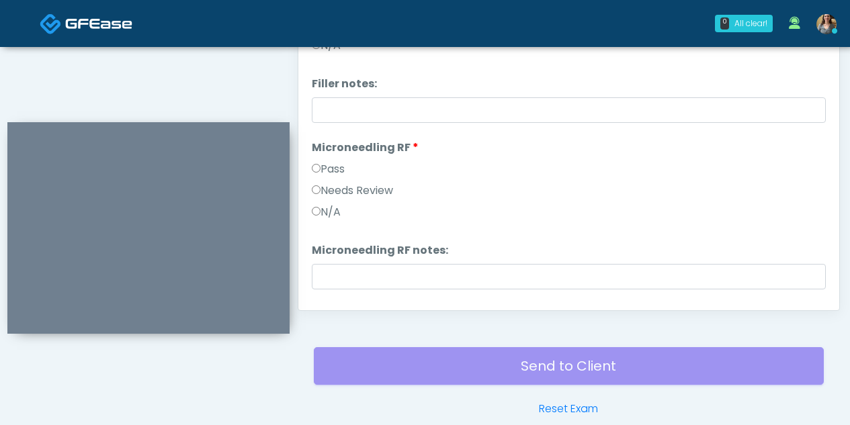
click at [327, 169] on label "Pass" at bounding box center [328, 169] width 33 height 16
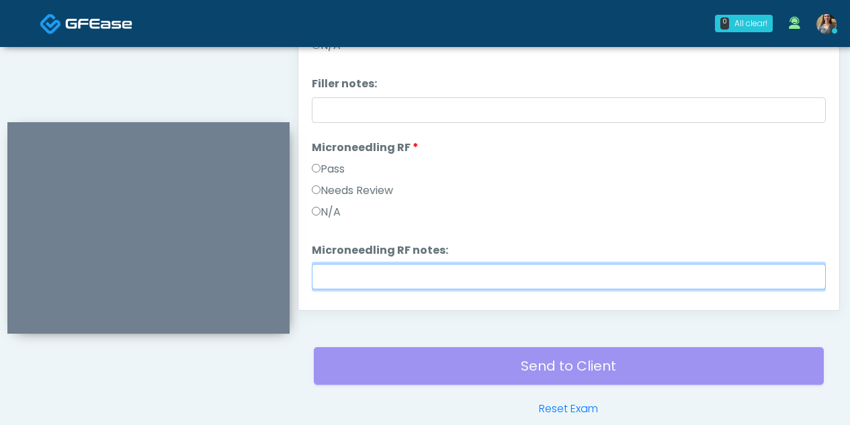
click at [345, 278] on input "Microneedling RF notes:" at bounding box center [569, 277] width 514 height 26
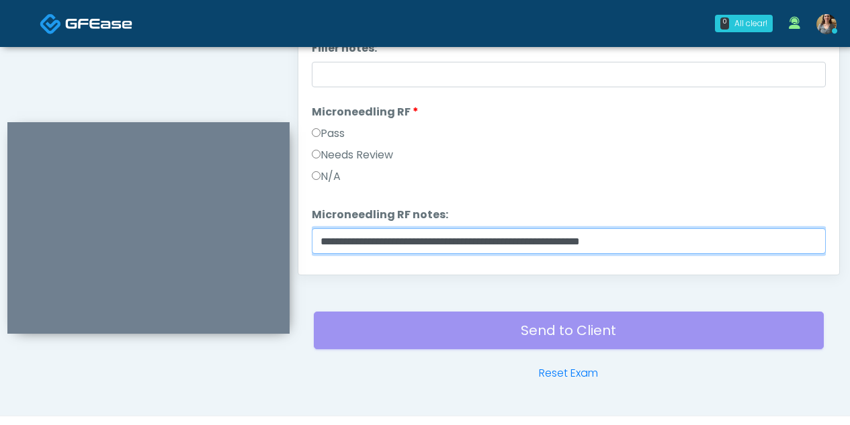
scroll to position [781, 0]
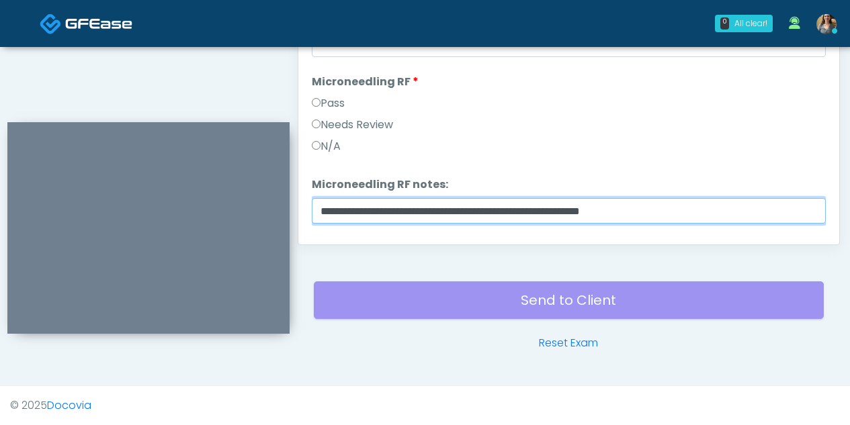
type input "**********"
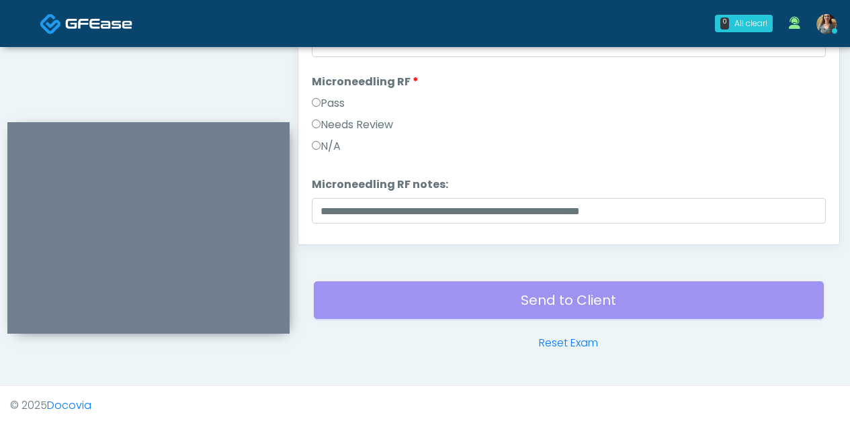
click at [558, 296] on div "Send to Client Reset Exam" at bounding box center [569, 308] width 510 height 86
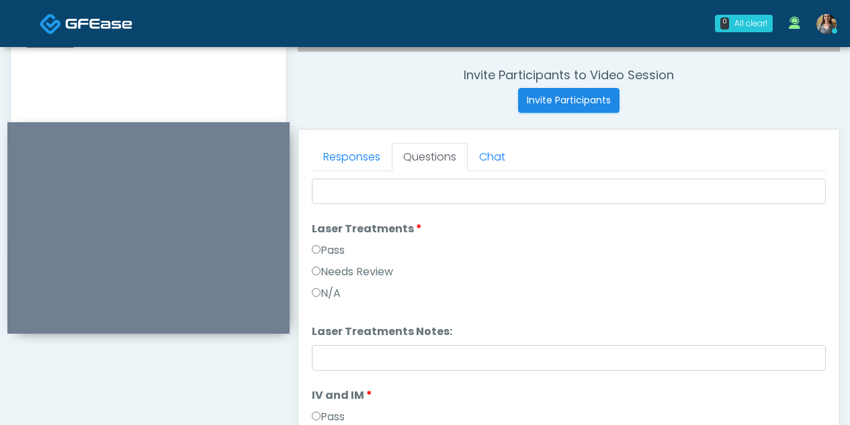
scroll to position [676, 0]
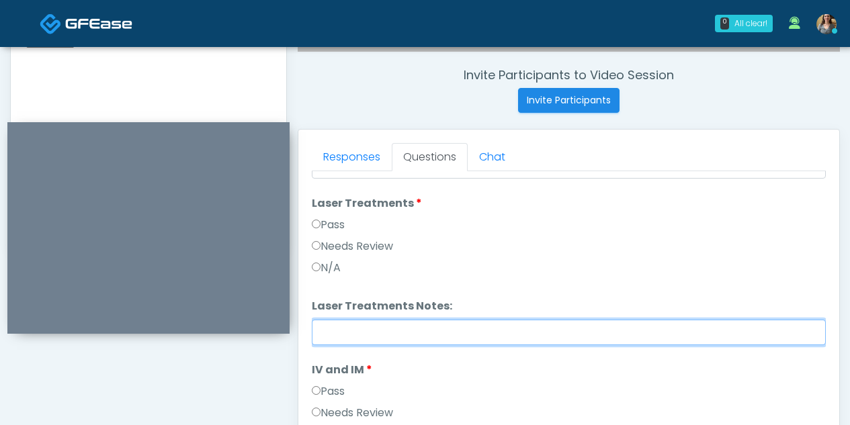
click at [337, 329] on input "Laser Treatments Notes:" at bounding box center [569, 333] width 514 height 26
type input "**********"
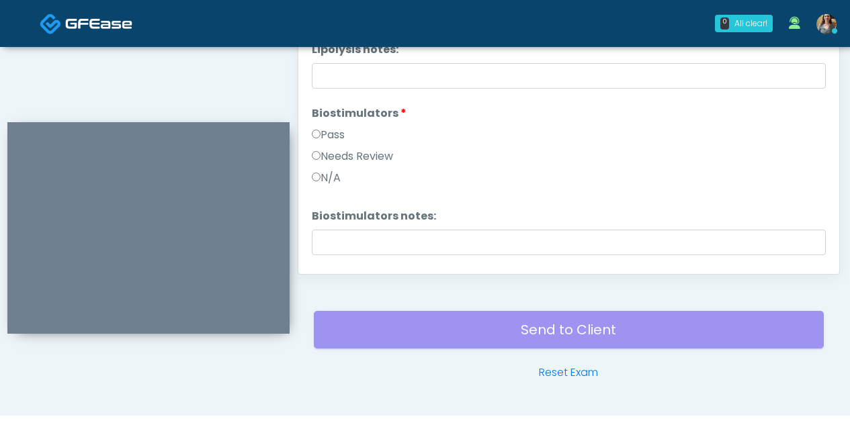
scroll to position [1025, 0]
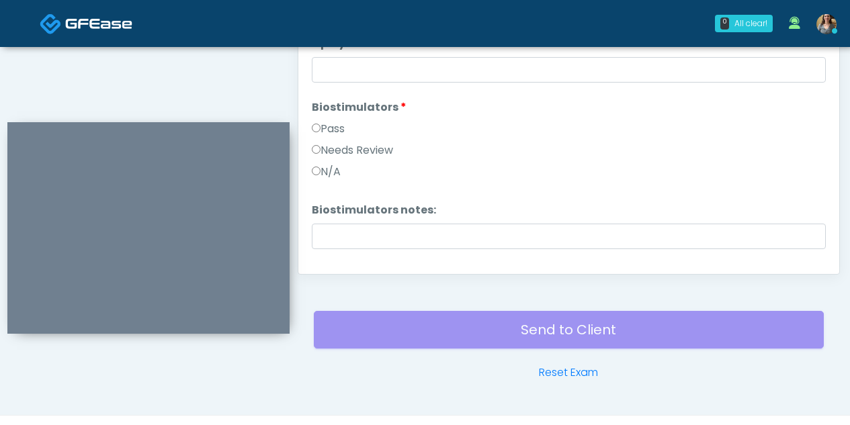
click at [348, 132] on div "Pass" at bounding box center [569, 132] width 514 height 22
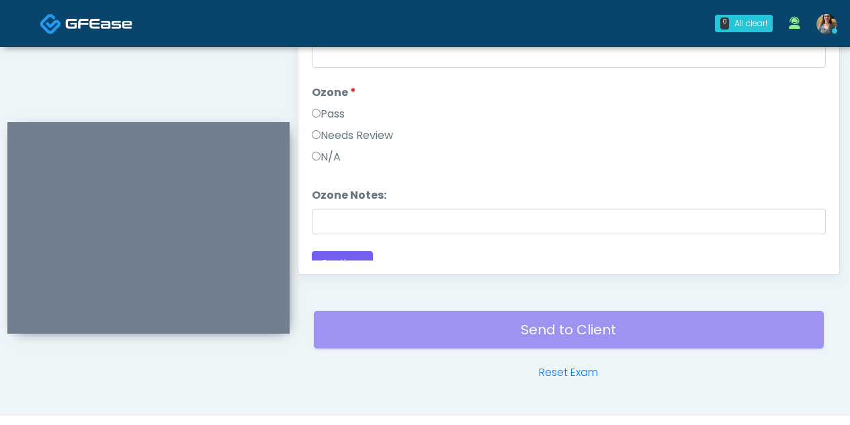
scroll to position [1709, 0]
click at [355, 257] on button "Continue" at bounding box center [342, 261] width 61 height 25
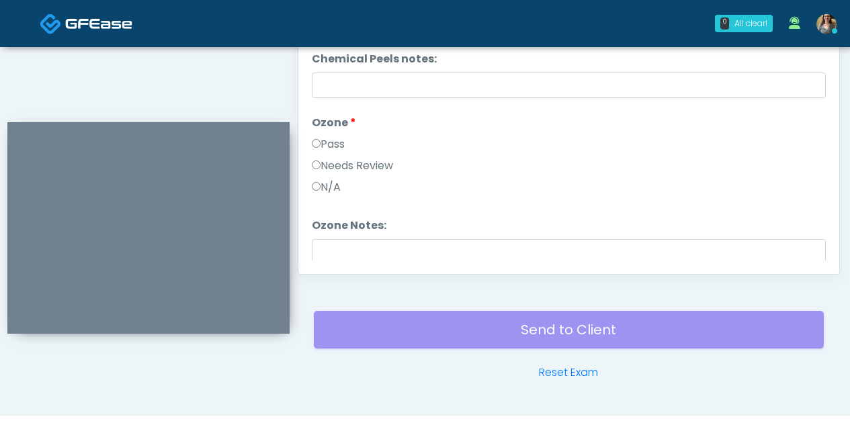
scroll to position [1722, 0]
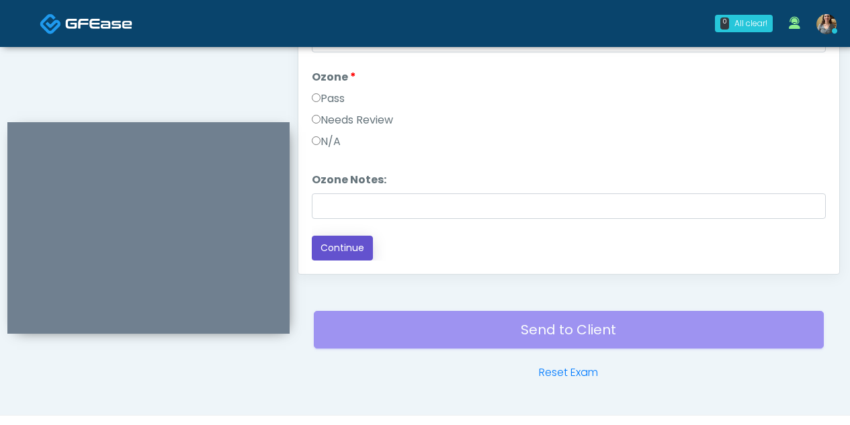
click at [344, 249] on button "Continue" at bounding box center [342, 248] width 61 height 25
click at [338, 247] on button "Continue" at bounding box center [342, 248] width 61 height 25
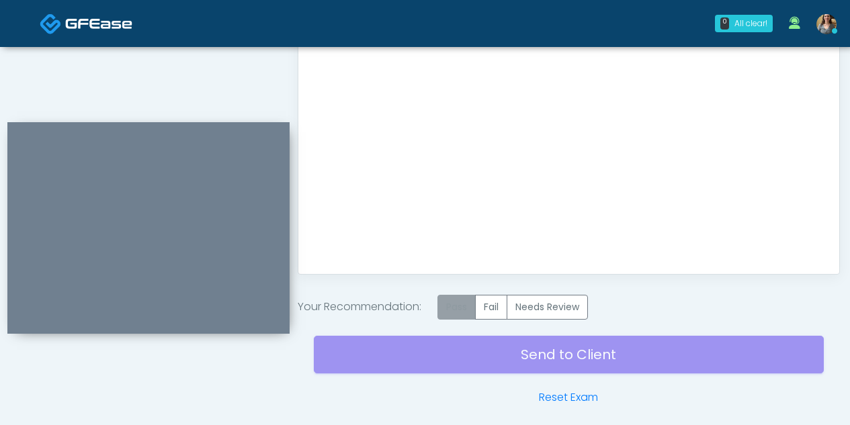
click at [464, 304] on label "Pass" at bounding box center [456, 307] width 38 height 25
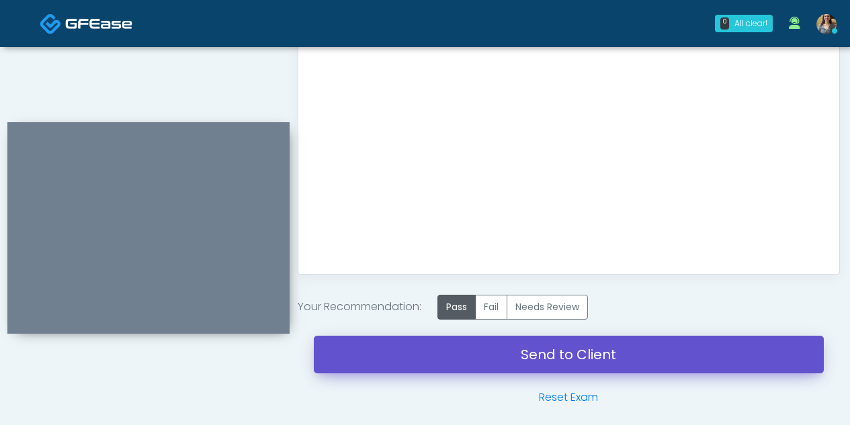
click at [558, 347] on link "Send to Client" at bounding box center [569, 355] width 510 height 38
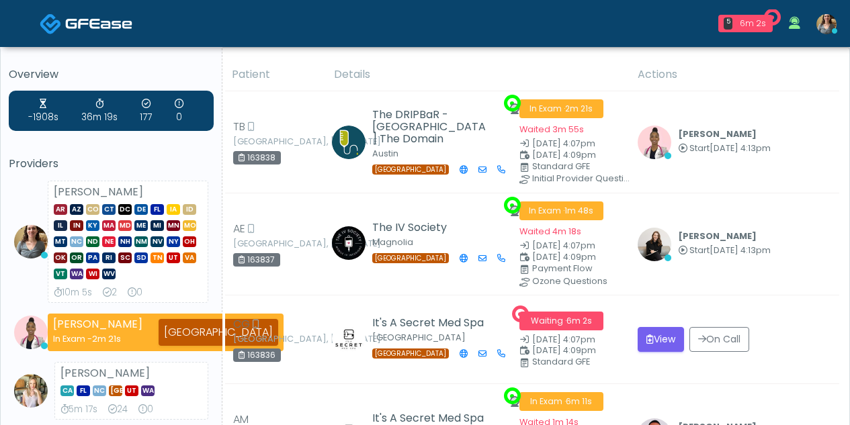
drag, startPoint x: 848, startPoint y: 67, endPoint x: 859, endPoint y: 167, distance: 100.8
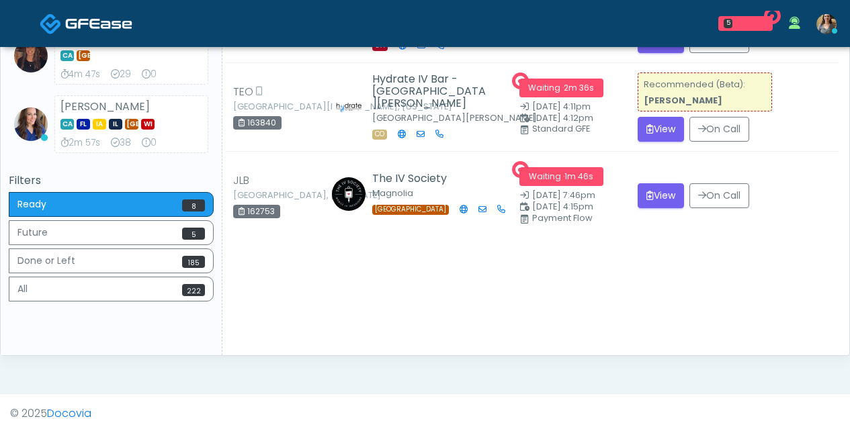
scroll to position [589, 0]
